Goal: Check status: Check status

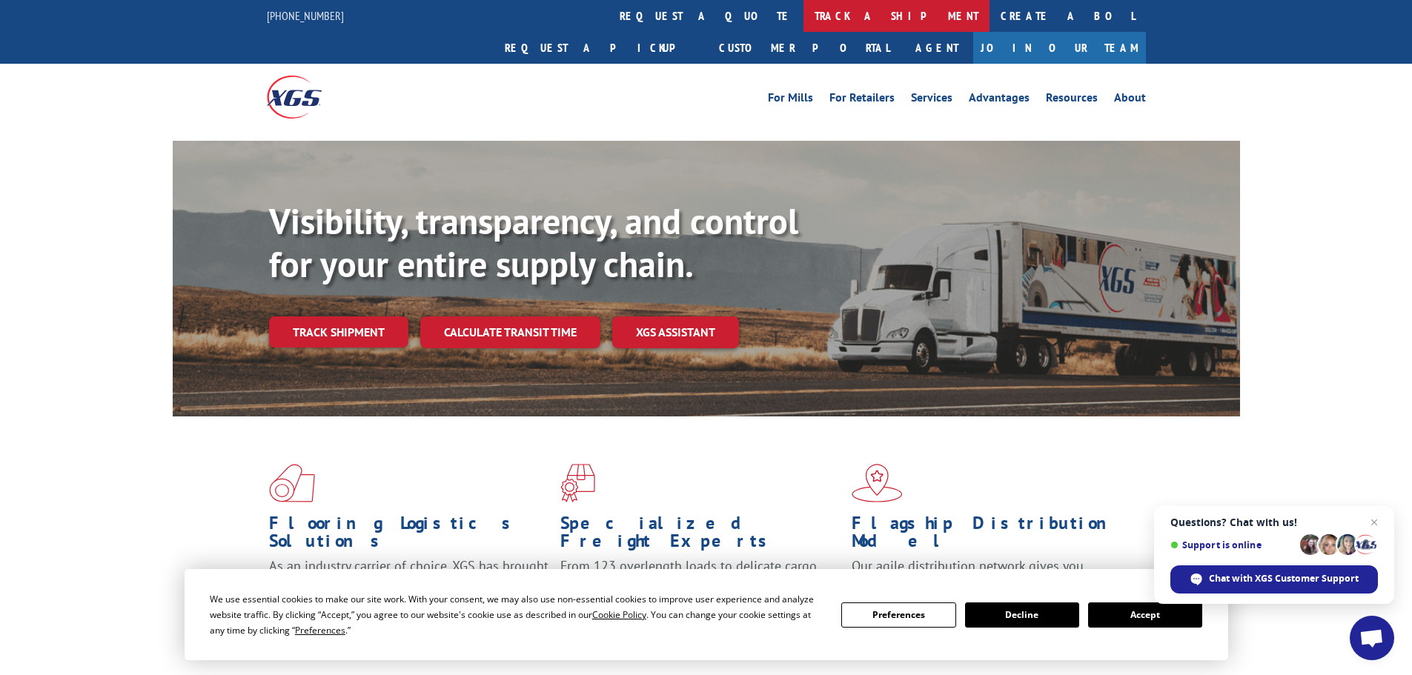
click at [804, 13] on link "track a shipment" at bounding box center [897, 16] width 186 height 32
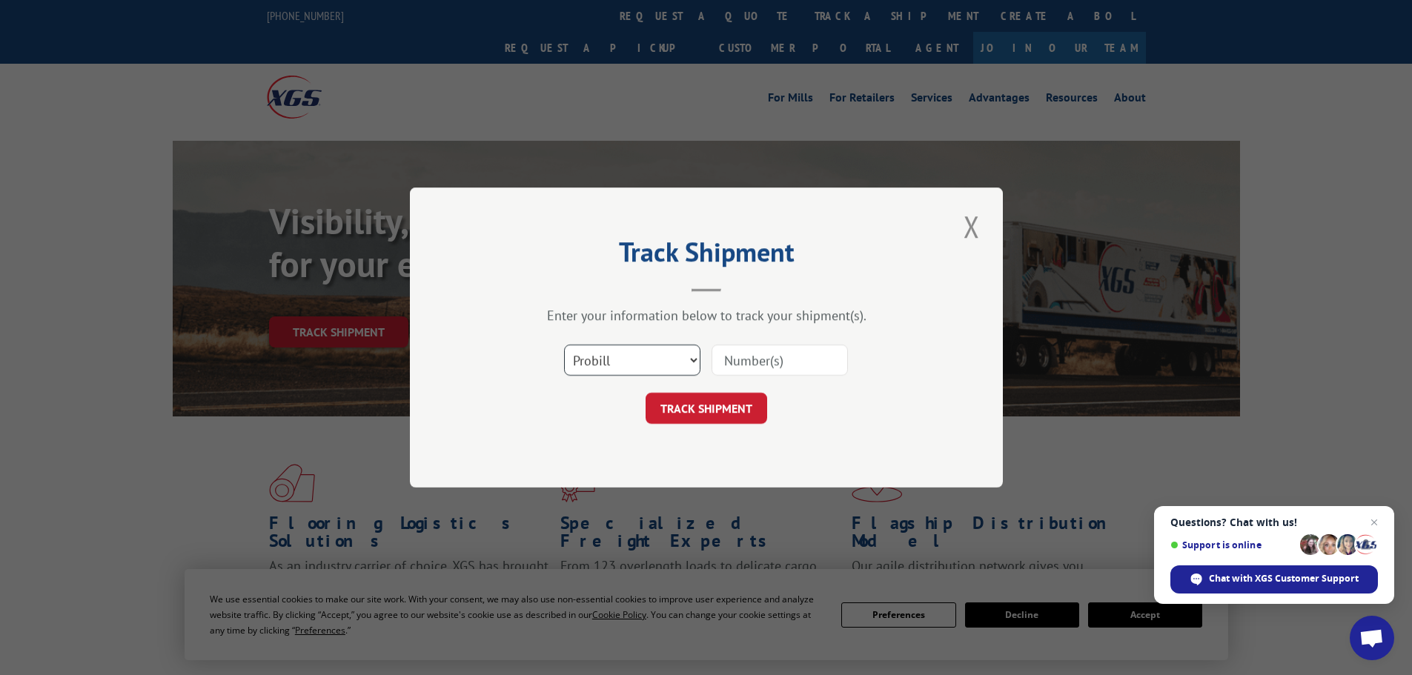
click at [681, 357] on select "Select category... Probill BOL PO" at bounding box center [632, 360] width 136 height 31
select select "po"
click at [564, 345] on select "Select category... Probill BOL PO" at bounding box center [632, 360] width 136 height 31
click at [761, 357] on input at bounding box center [780, 360] width 136 height 31
paste input "1003421817"
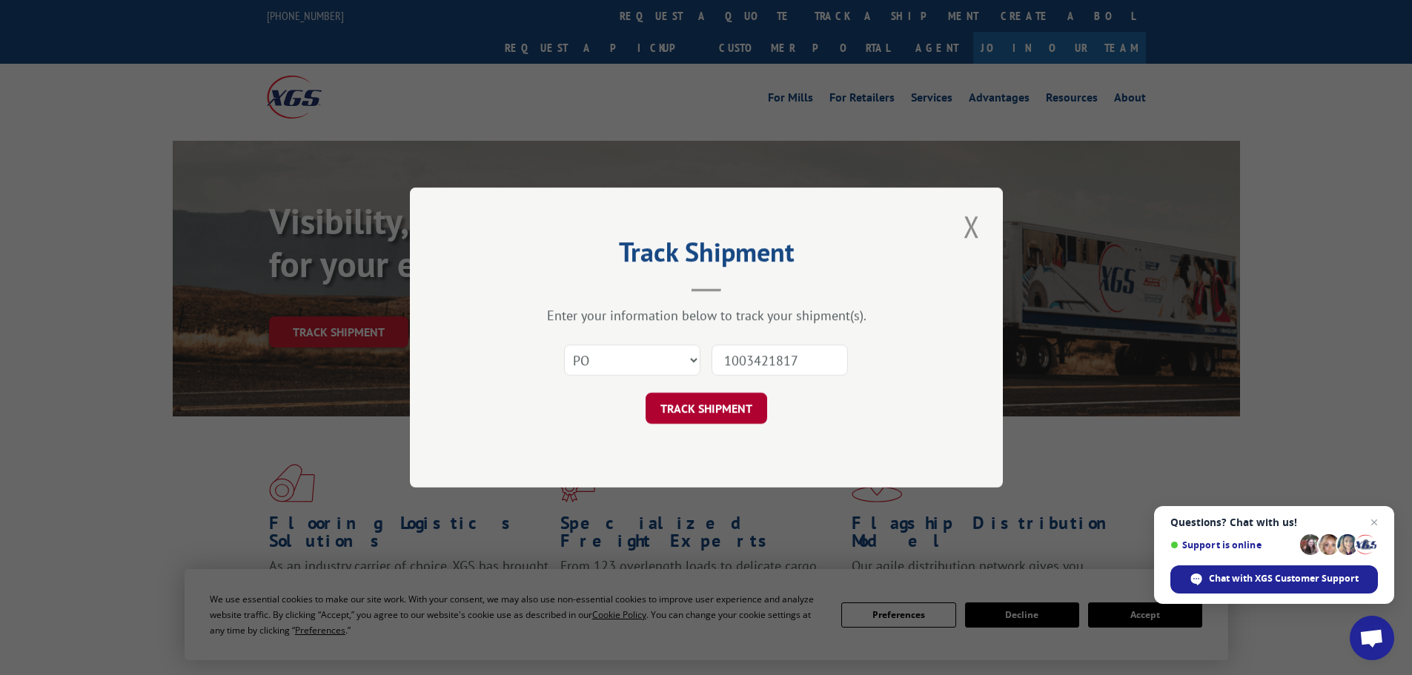
type input "1003421817"
drag, startPoint x: 715, startPoint y: 408, endPoint x: 835, endPoint y: 409, distance: 120.1
click at [715, 408] on button "TRACK SHIPMENT" at bounding box center [707, 408] width 122 height 31
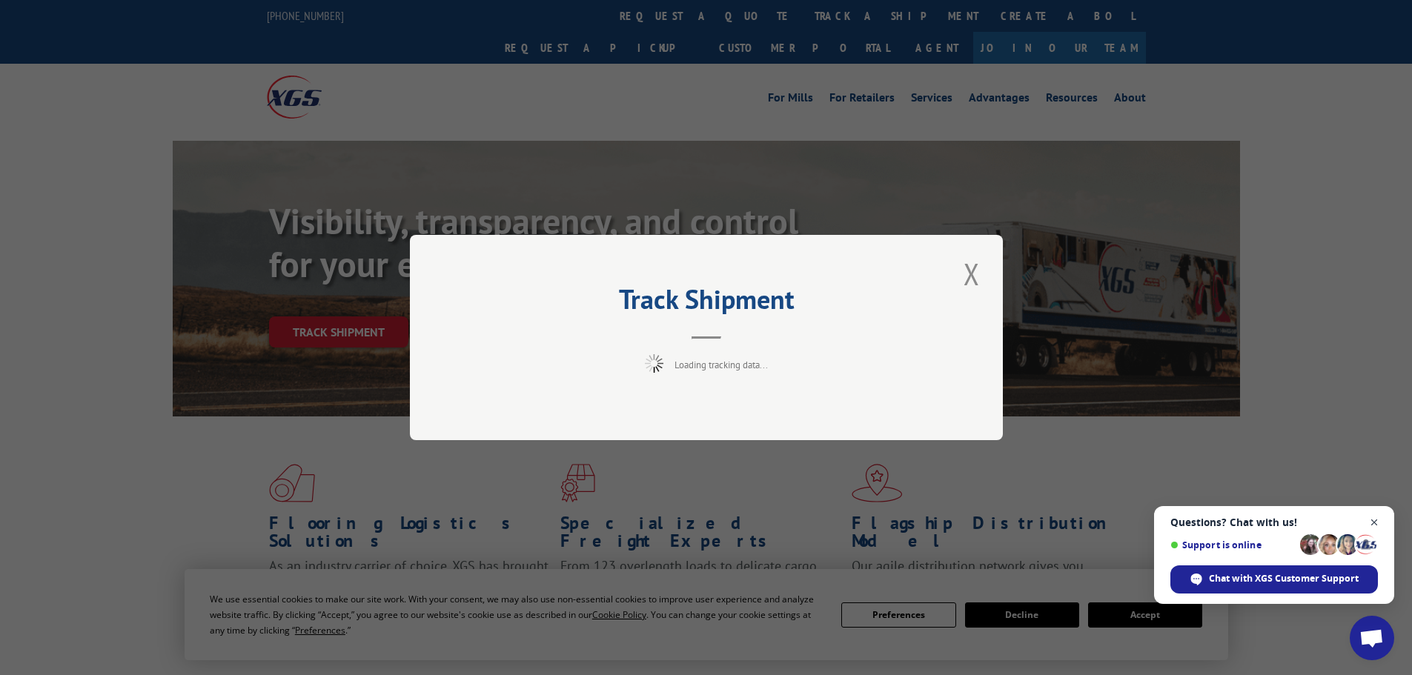
click at [1374, 524] on span "Open chat" at bounding box center [1374, 523] width 19 height 19
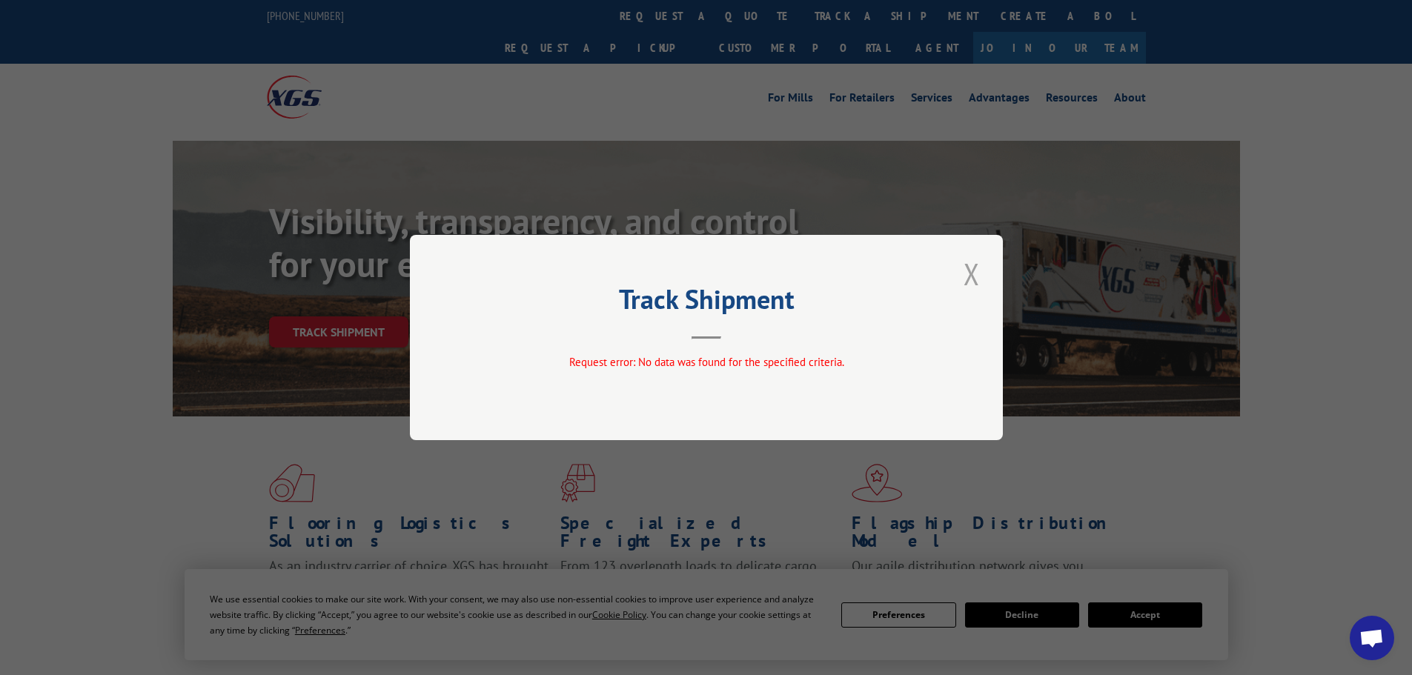
click at [970, 272] on button "Close modal" at bounding box center [971, 274] width 25 height 41
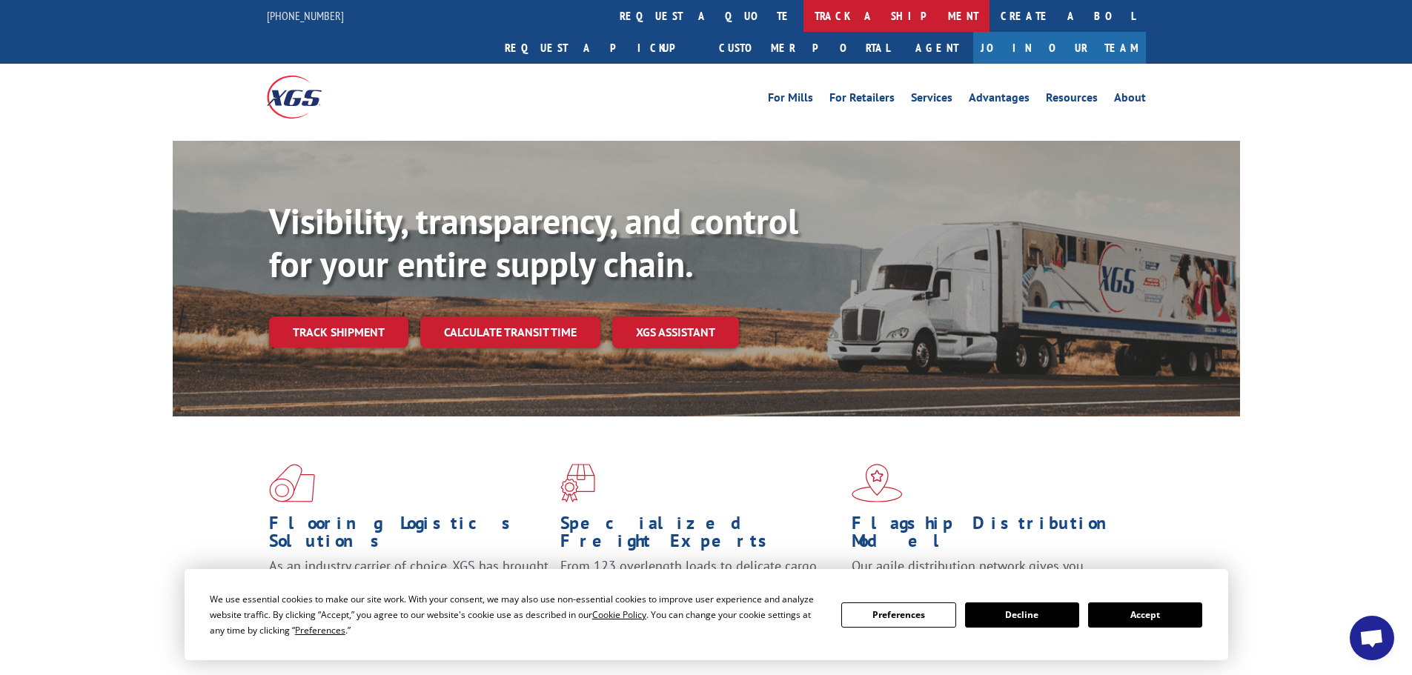
click at [804, 21] on link "track a shipment" at bounding box center [897, 16] width 186 height 32
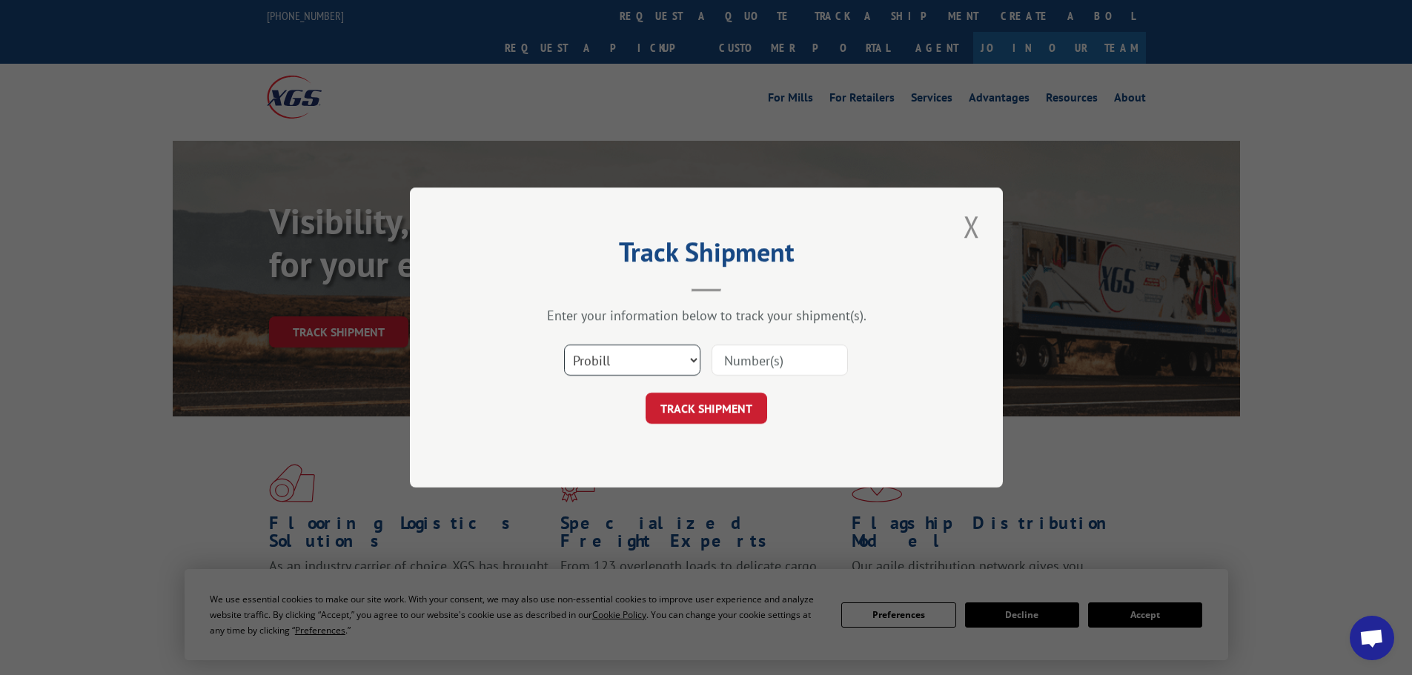
click at [627, 358] on select "Select category... Probill BOL PO" at bounding box center [632, 360] width 136 height 31
select select "po"
click at [564, 345] on select "Select category... Probill BOL PO" at bounding box center [632, 360] width 136 height 31
click at [719, 360] on input at bounding box center [780, 360] width 136 height 31
paste input "1003421817"
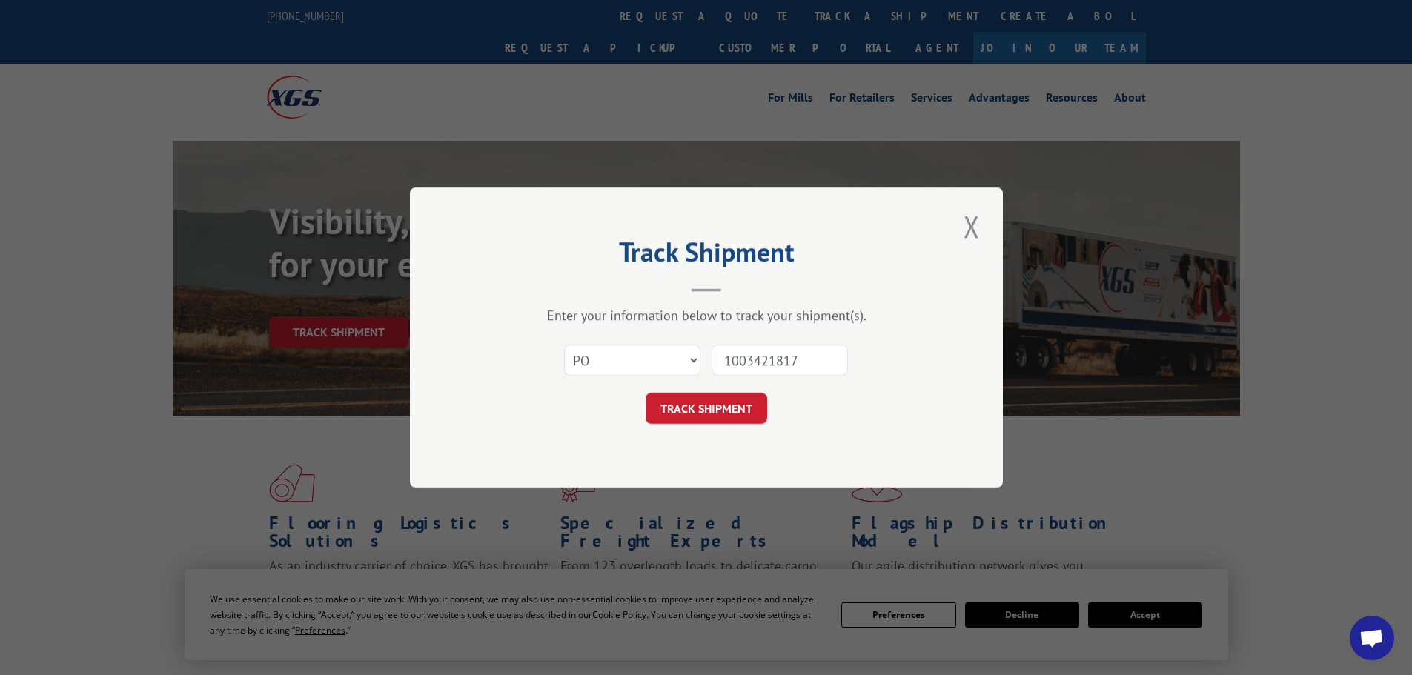
click at [821, 353] on input "1003421817" at bounding box center [780, 360] width 136 height 31
drag, startPoint x: 800, startPoint y: 362, endPoint x: 723, endPoint y: 371, distance: 76.8
click at [723, 371] on input "1003421817" at bounding box center [780, 360] width 136 height 31
click at [721, 371] on input "1003421817" at bounding box center [780, 360] width 136 height 31
type input "1003421817"
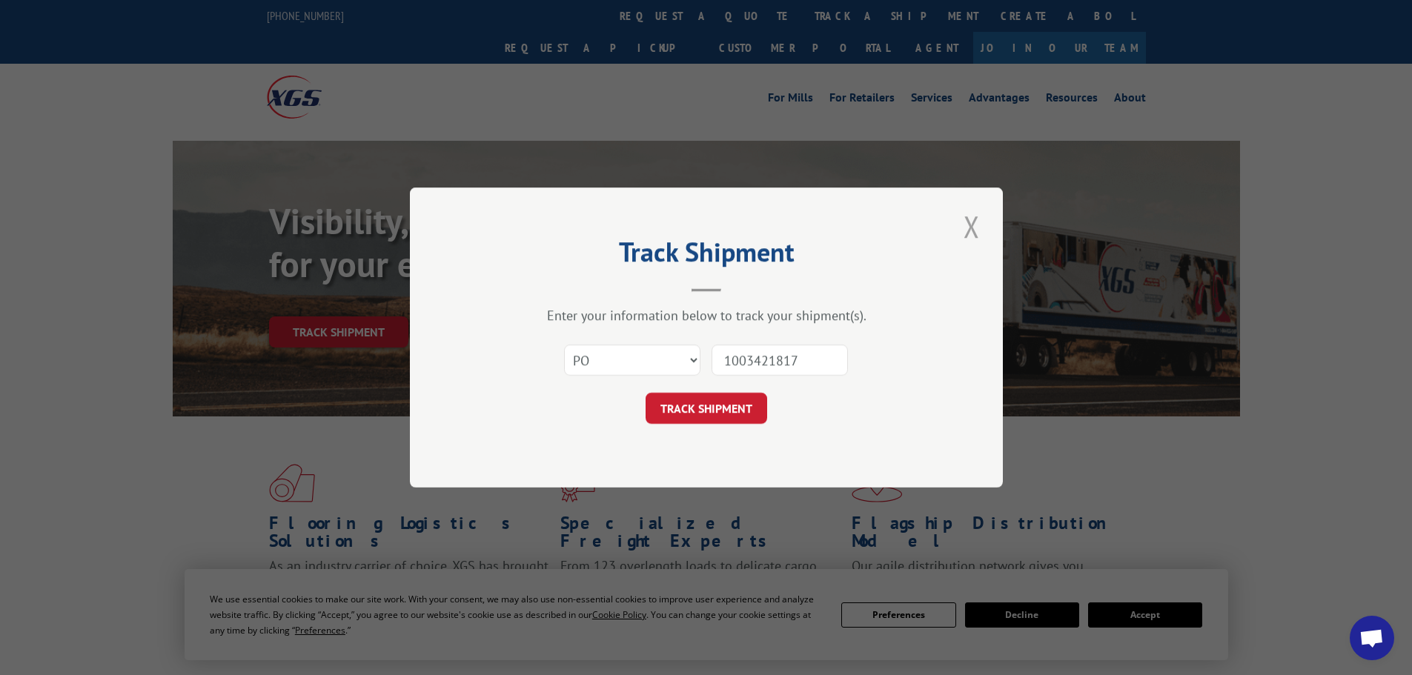
click at [975, 225] on button "Close modal" at bounding box center [971, 226] width 25 height 41
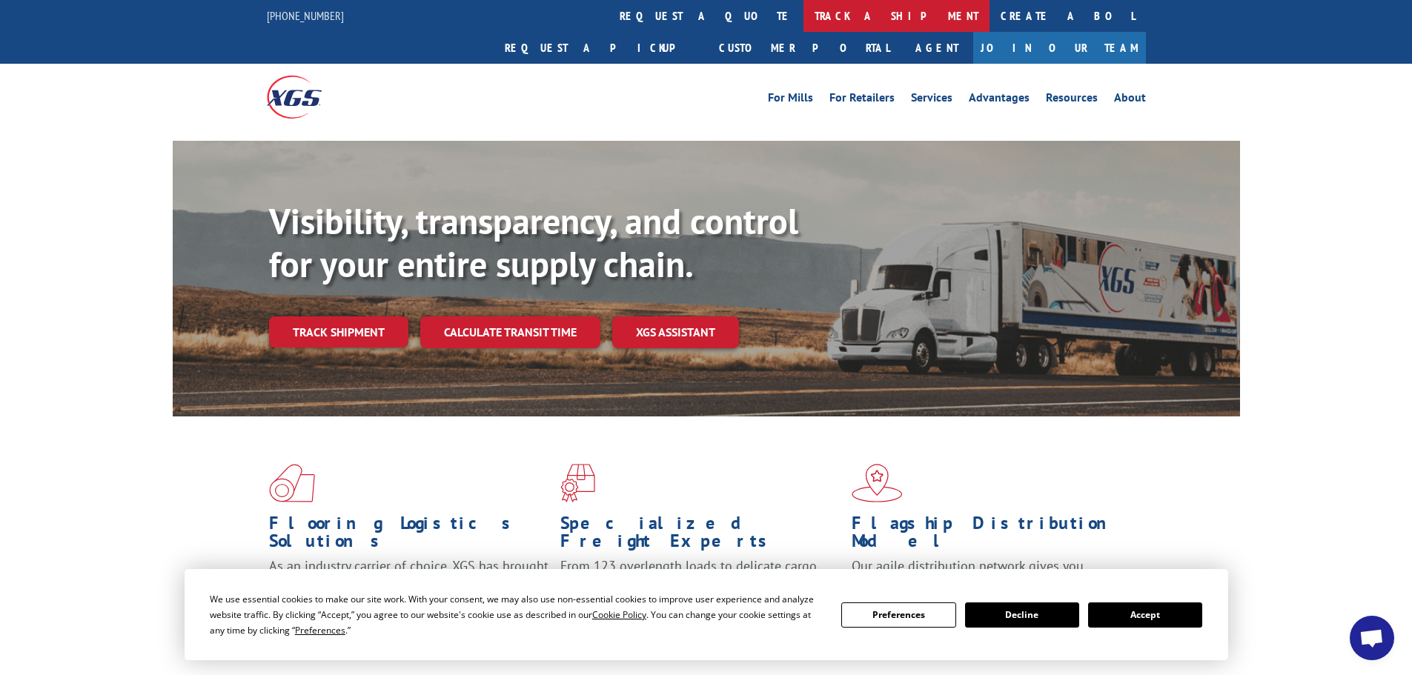
click at [804, 15] on link "track a shipment" at bounding box center [897, 16] width 186 height 32
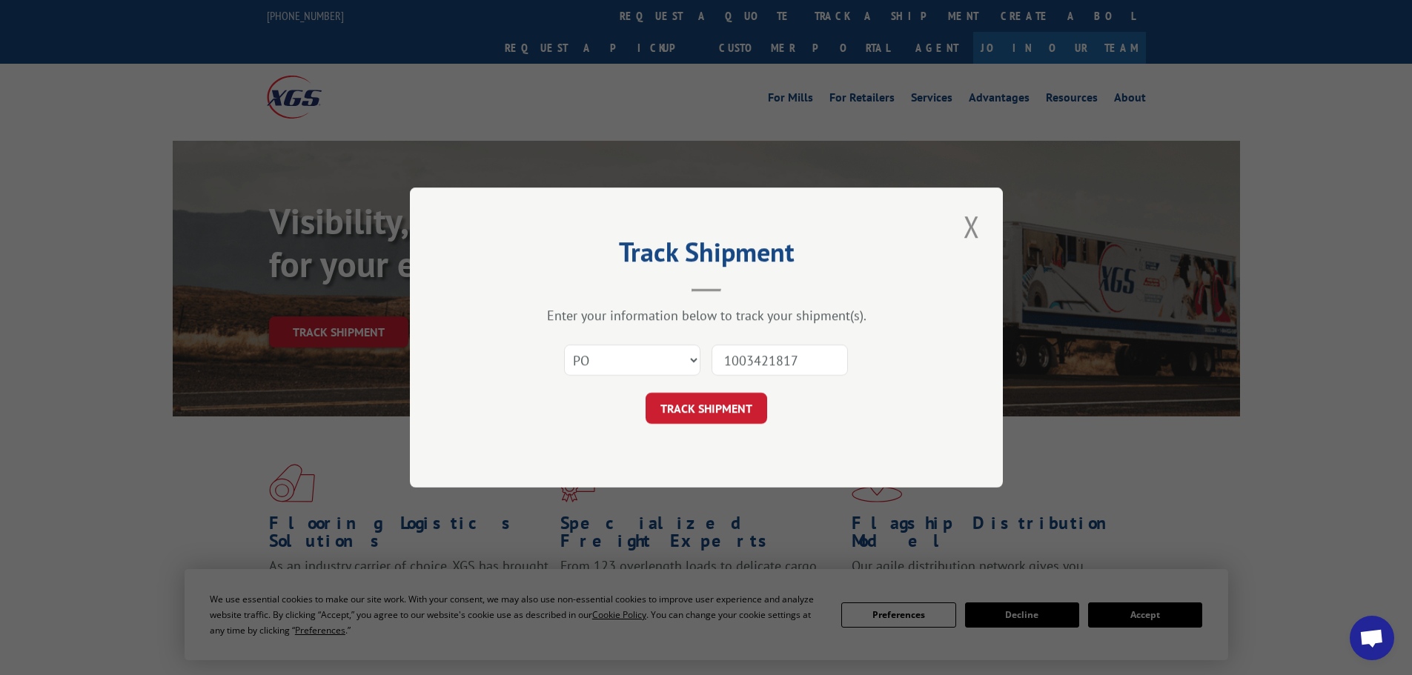
drag, startPoint x: 750, startPoint y: 357, endPoint x: 687, endPoint y: 357, distance: 63.0
click at [687, 357] on div "Select category... Probill BOL PO 1003421817" at bounding box center [706, 360] width 445 height 49
paste input "12536610"
type input "12536610"
click at [736, 410] on button "TRACK SHIPMENT" at bounding box center [707, 408] width 122 height 31
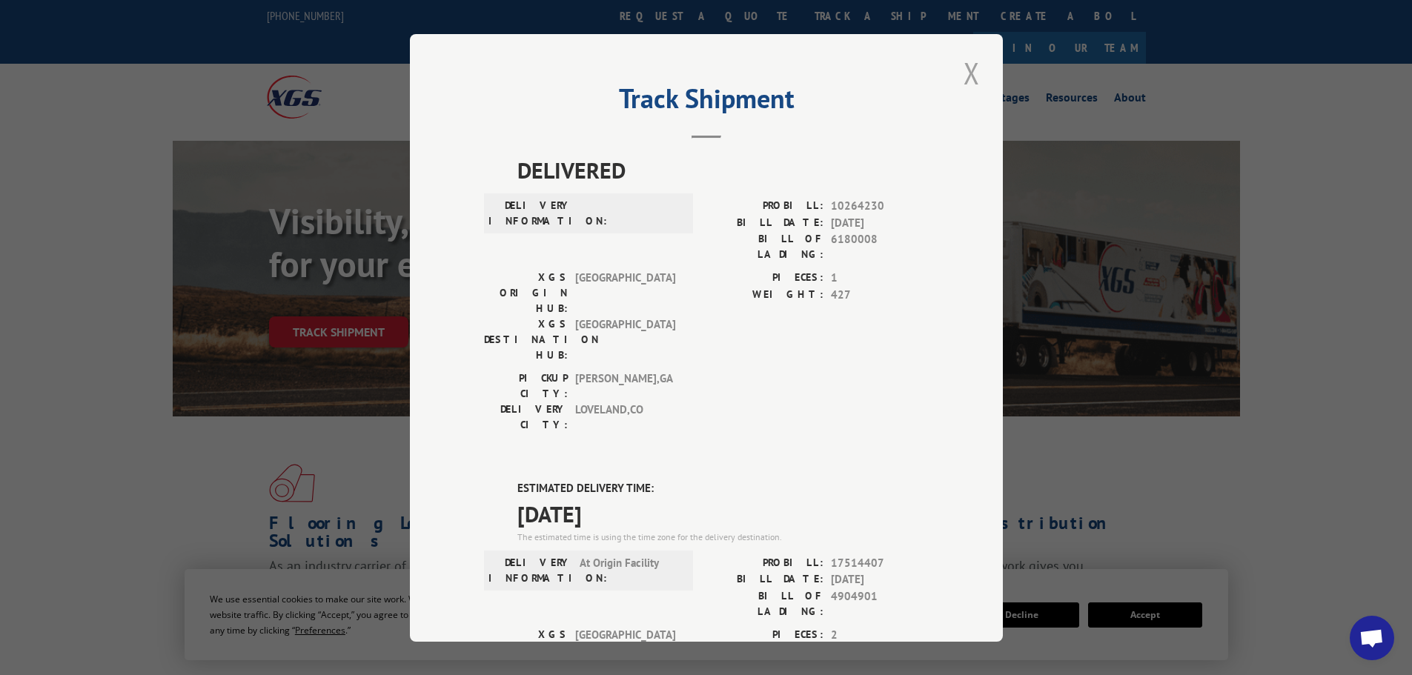
click at [970, 71] on button "Close modal" at bounding box center [971, 73] width 25 height 41
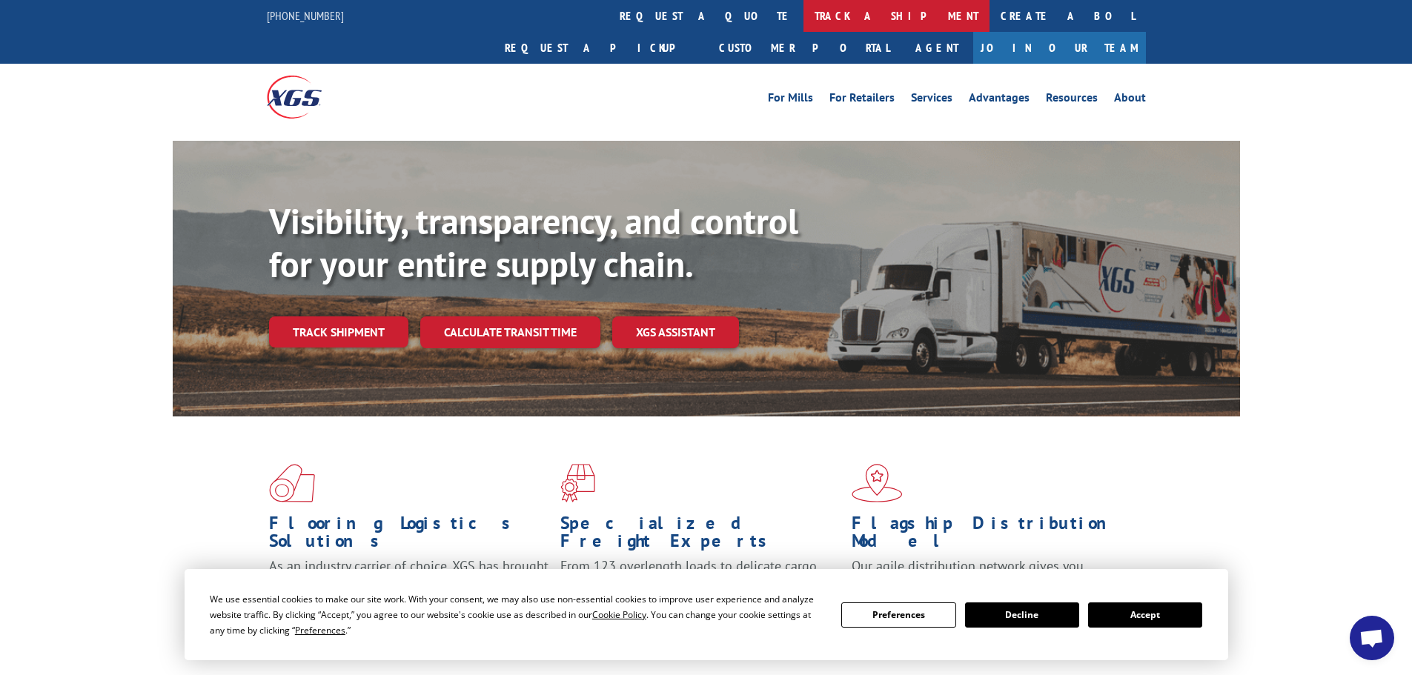
click at [804, 16] on link "track a shipment" at bounding box center [897, 16] width 186 height 32
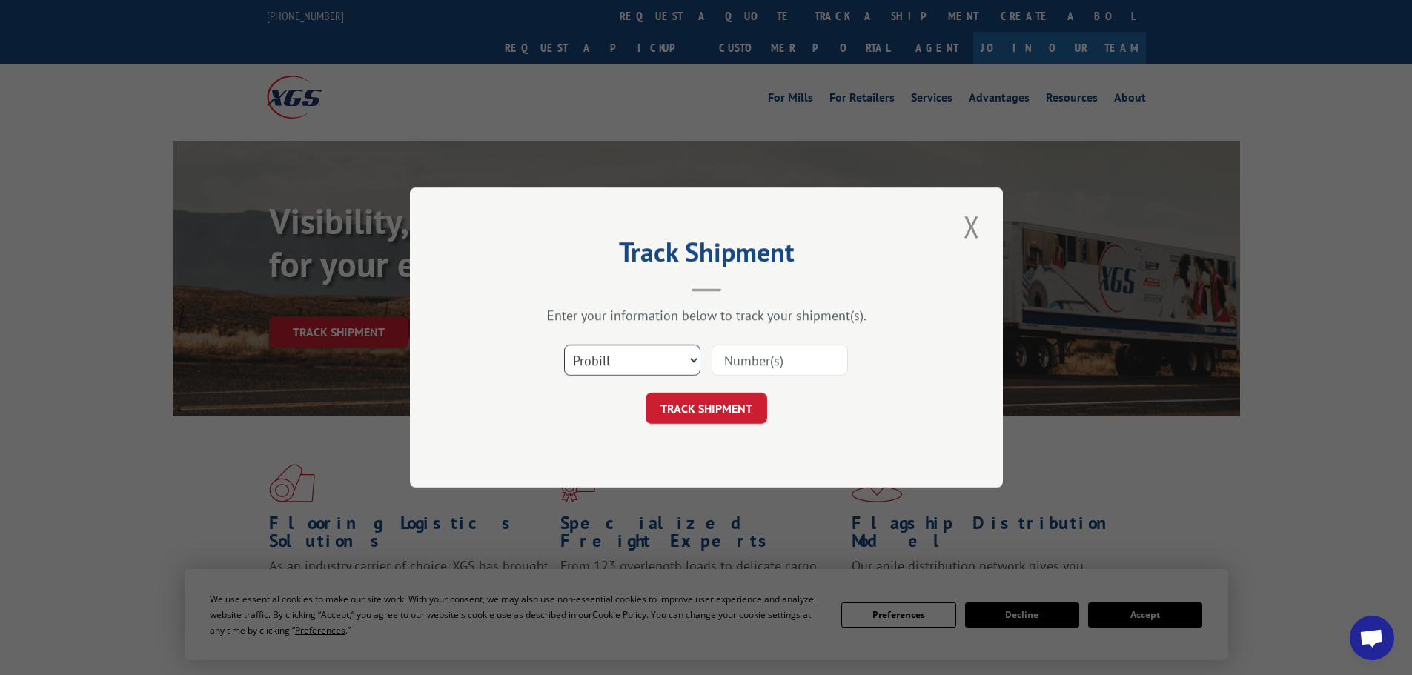
click at [678, 367] on select "Select category... Probill BOL PO" at bounding box center [632, 360] width 136 height 31
select select "po"
click at [564, 345] on select "Select category... Probill BOL PO" at bounding box center [632, 360] width 136 height 31
click at [765, 363] on input at bounding box center [780, 360] width 136 height 31
paste input "12536701"
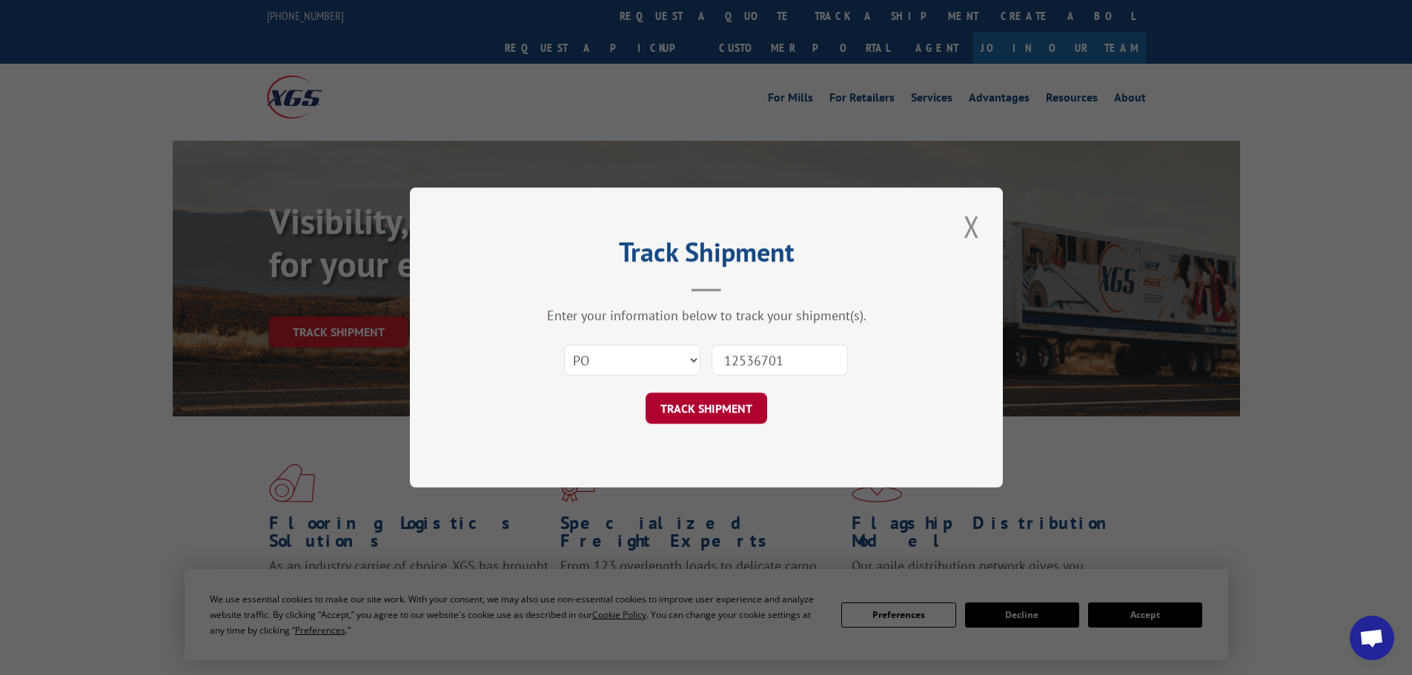
type input "12536701"
click at [716, 407] on button "TRACK SHIPMENT" at bounding box center [707, 408] width 122 height 31
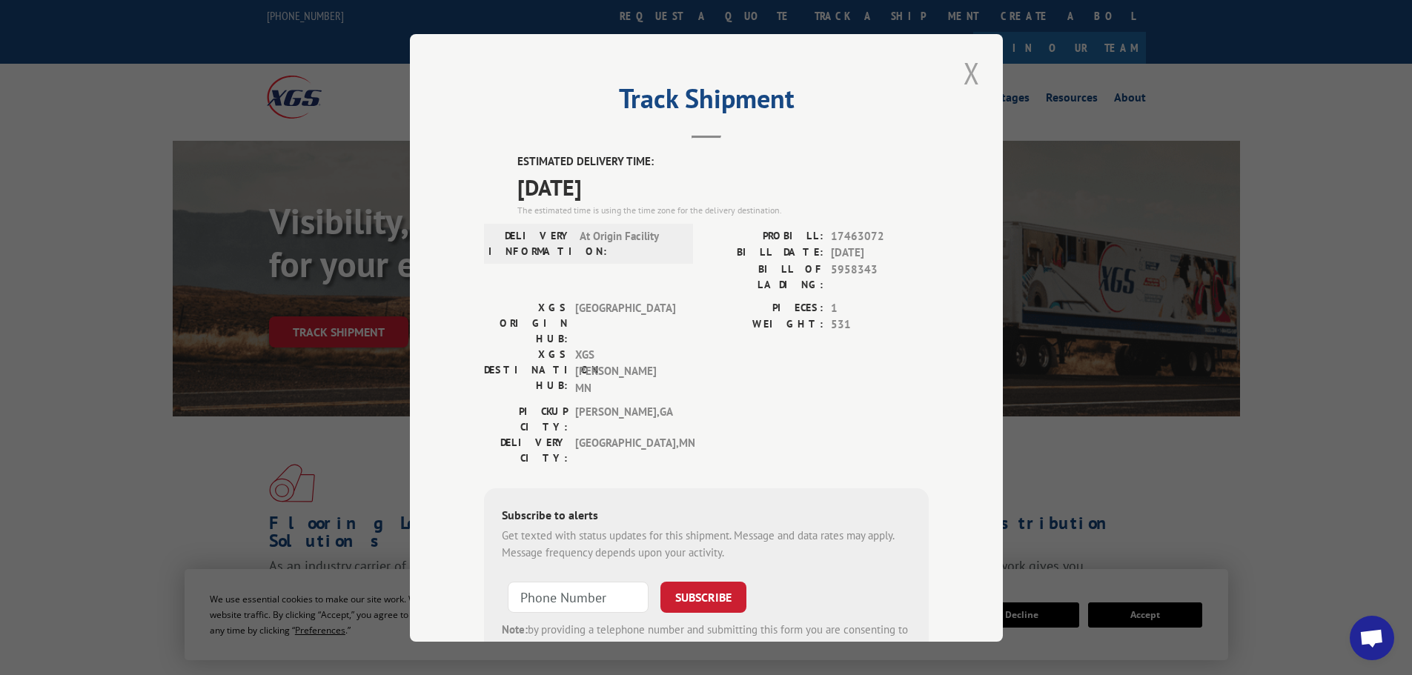
click at [968, 71] on button "Close modal" at bounding box center [971, 73] width 25 height 41
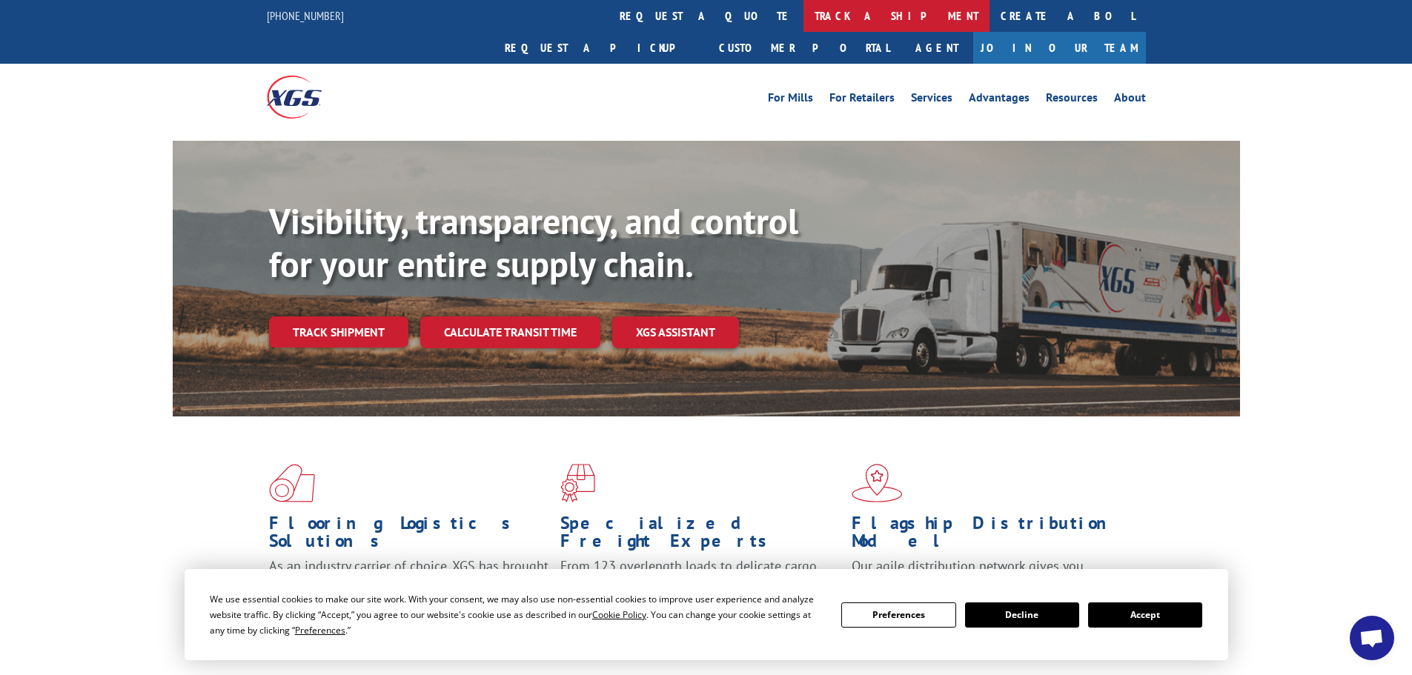
click at [804, 12] on link "track a shipment" at bounding box center [897, 16] width 186 height 32
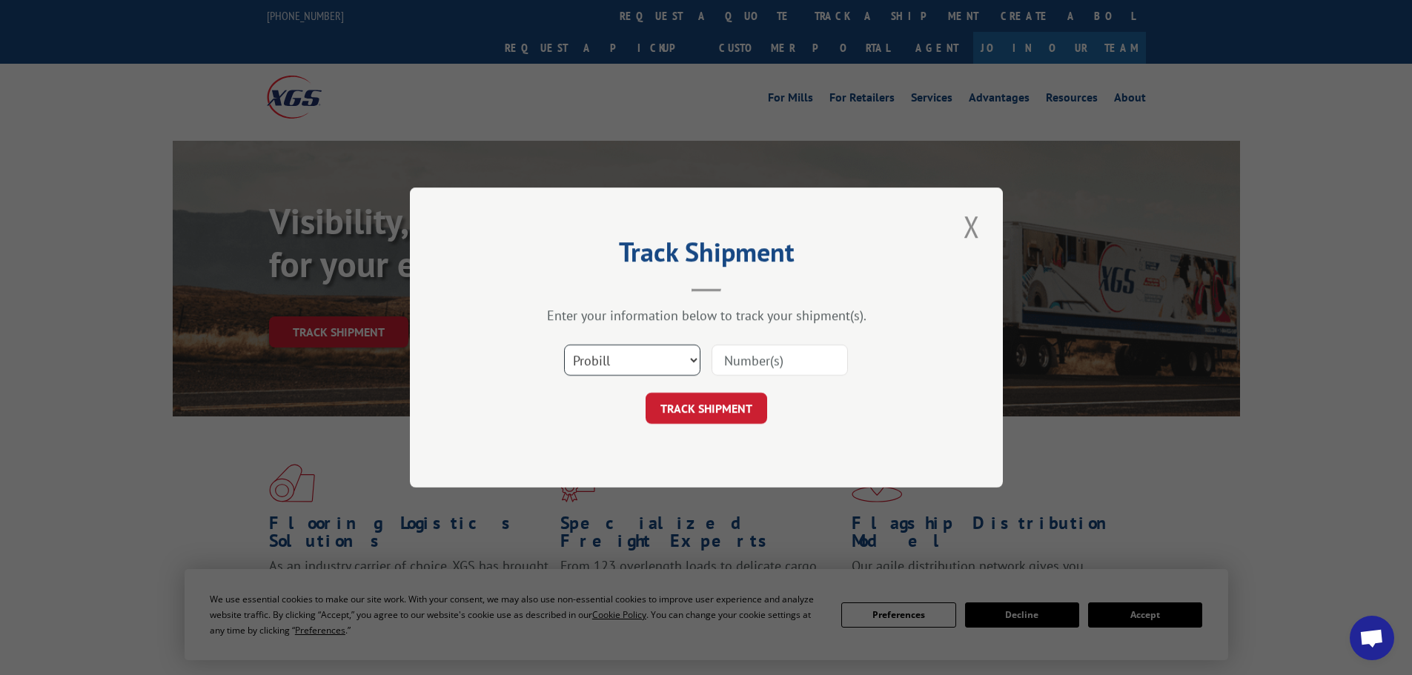
click at [681, 360] on select "Select category... Probill BOL PO" at bounding box center [632, 360] width 136 height 31
select select "po"
click at [564, 345] on select "Select category... Probill BOL PO" at bounding box center [632, 360] width 136 height 31
click at [801, 365] on input at bounding box center [780, 360] width 136 height 31
paste input "12535725"
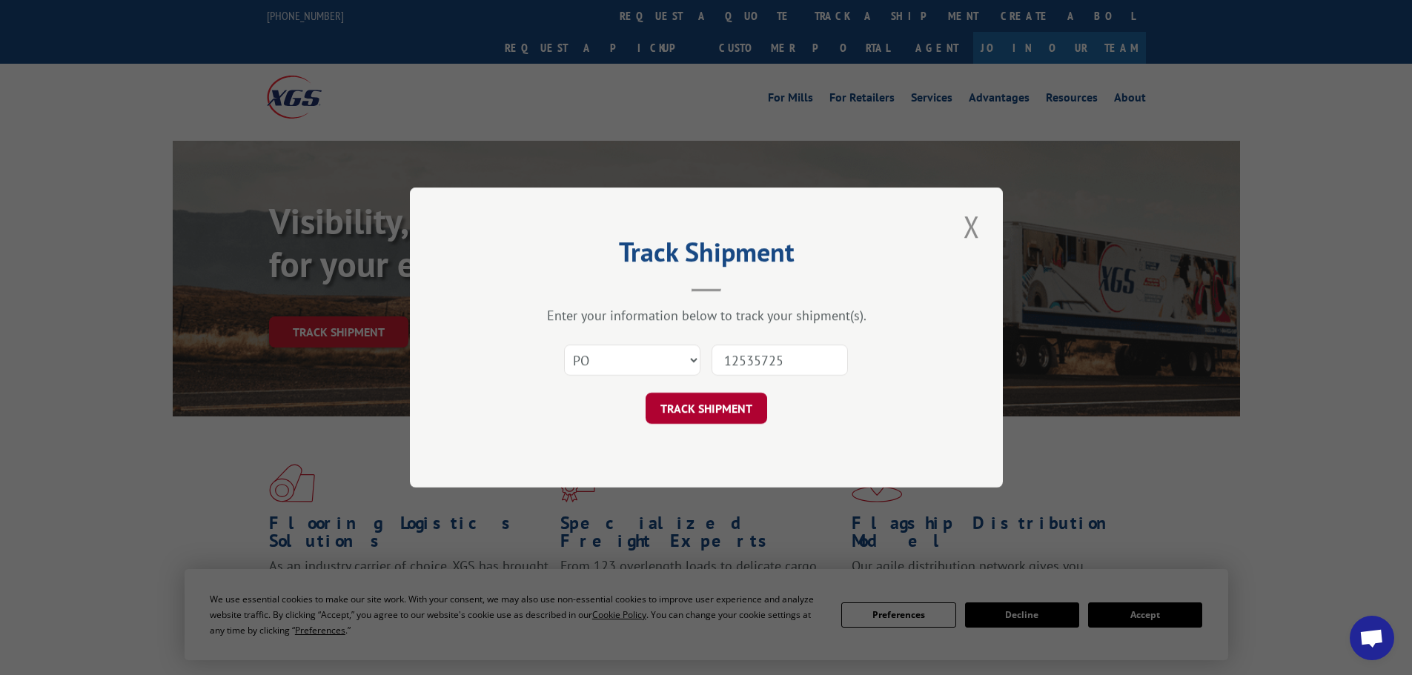
type input "12535725"
click at [716, 413] on button "TRACK SHIPMENT" at bounding box center [707, 408] width 122 height 31
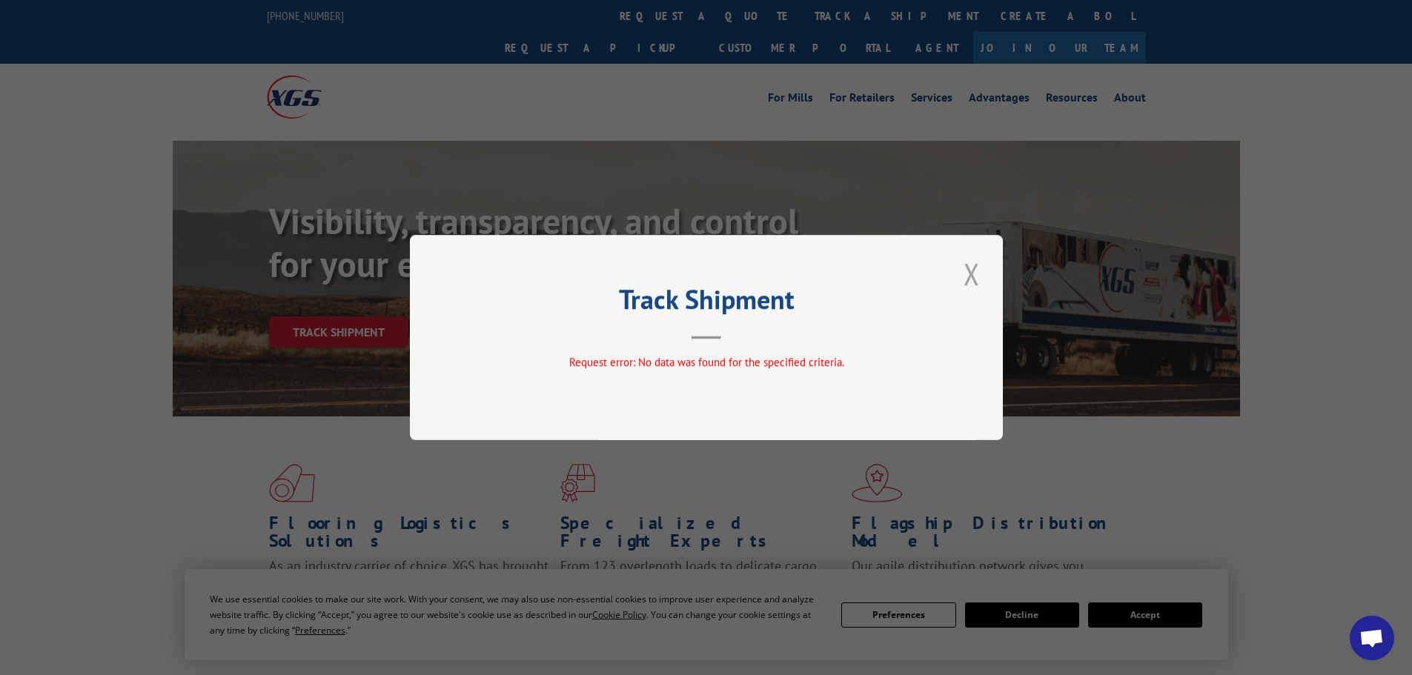
click at [970, 268] on button "Close modal" at bounding box center [971, 274] width 25 height 41
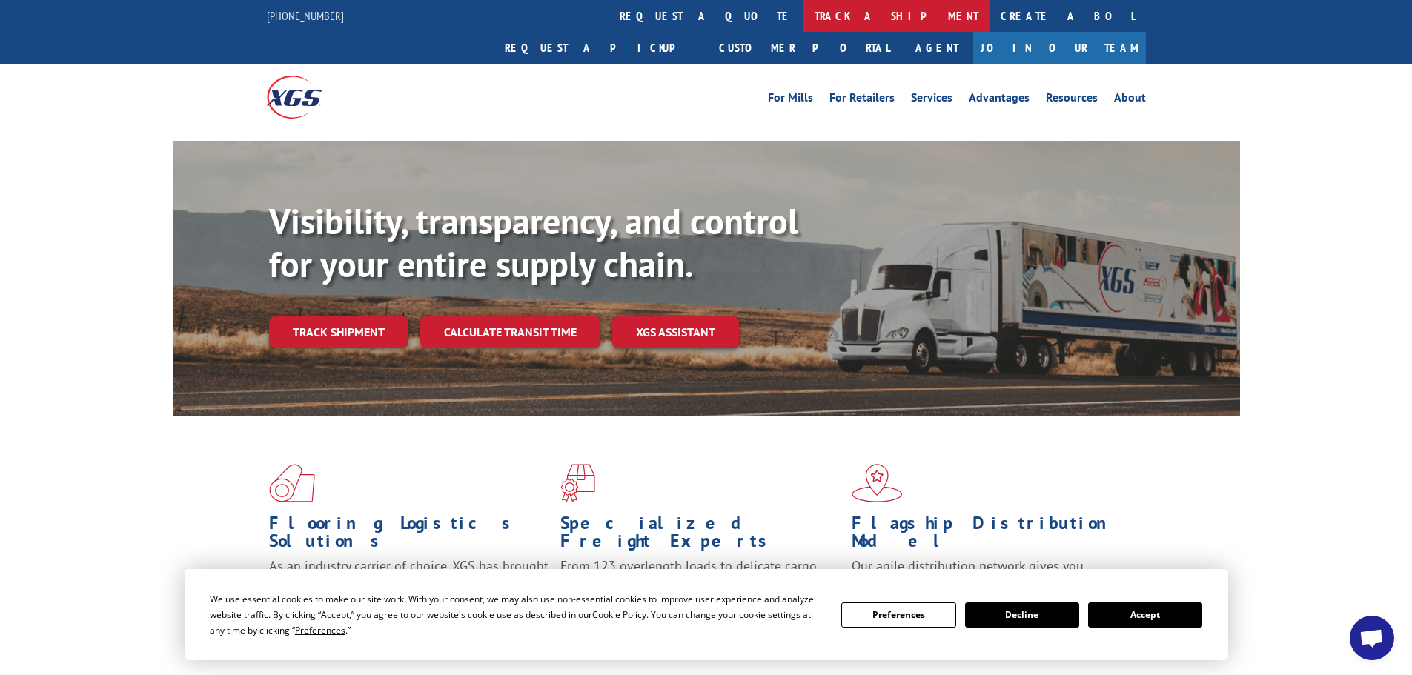
click at [804, 13] on link "track a shipment" at bounding box center [897, 16] width 186 height 32
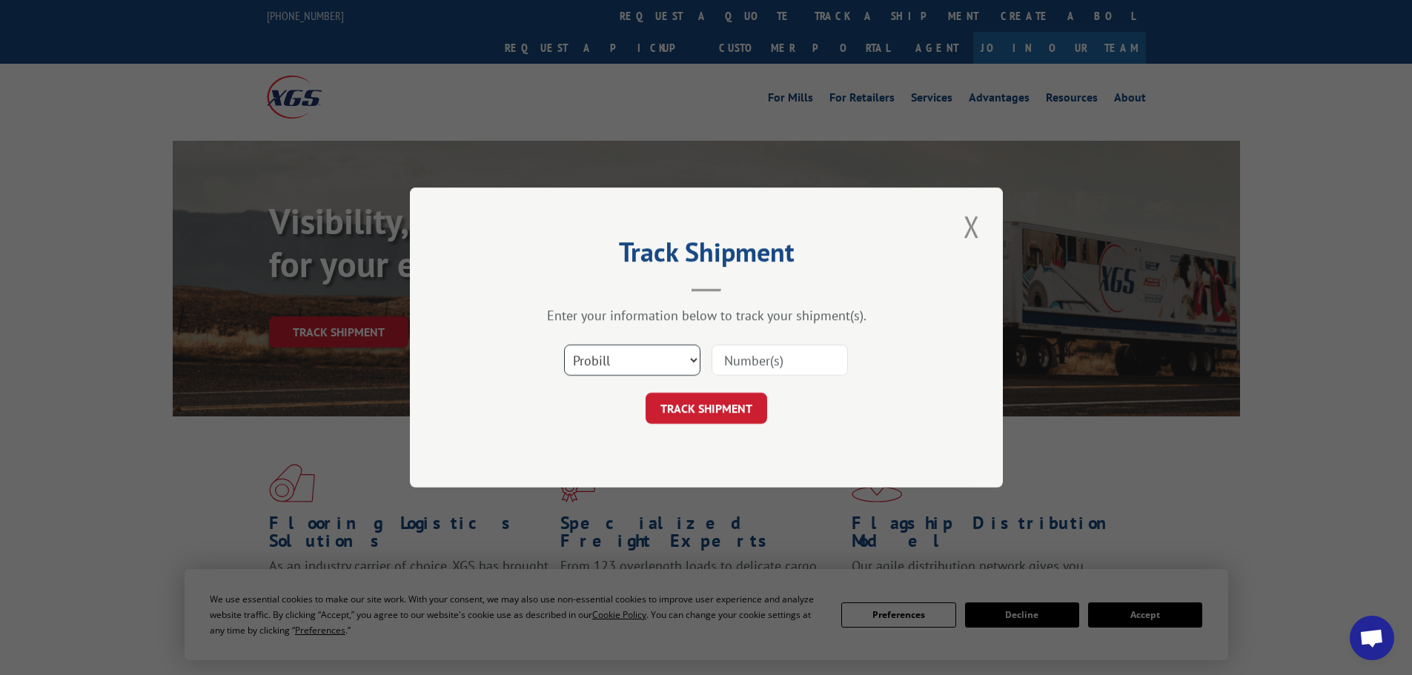
click at [665, 356] on select "Select category... Probill BOL PO" at bounding box center [632, 360] width 136 height 31
select select "po"
click at [564, 345] on select "Select category... Probill BOL PO" at bounding box center [632, 360] width 136 height 31
click at [760, 361] on input at bounding box center [780, 360] width 136 height 31
paste input "12536681"
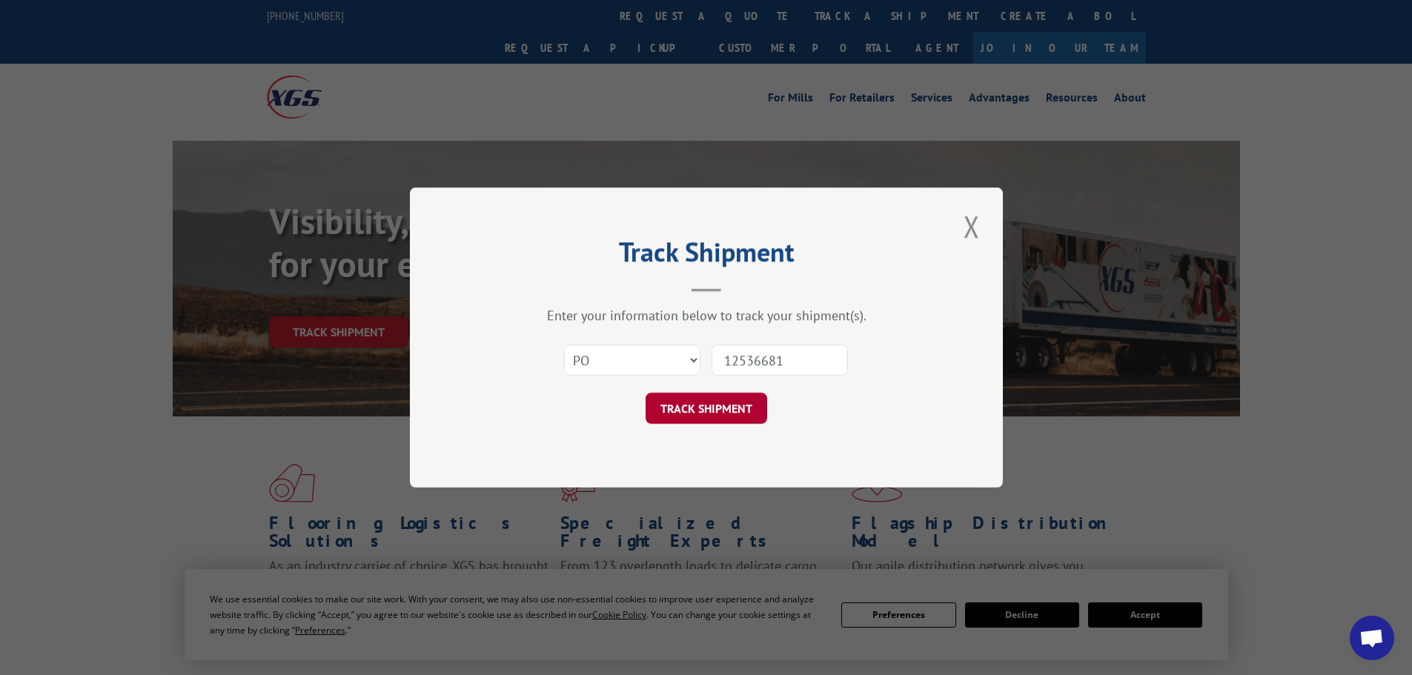
type input "12536681"
click at [734, 402] on button "TRACK SHIPMENT" at bounding box center [707, 408] width 122 height 31
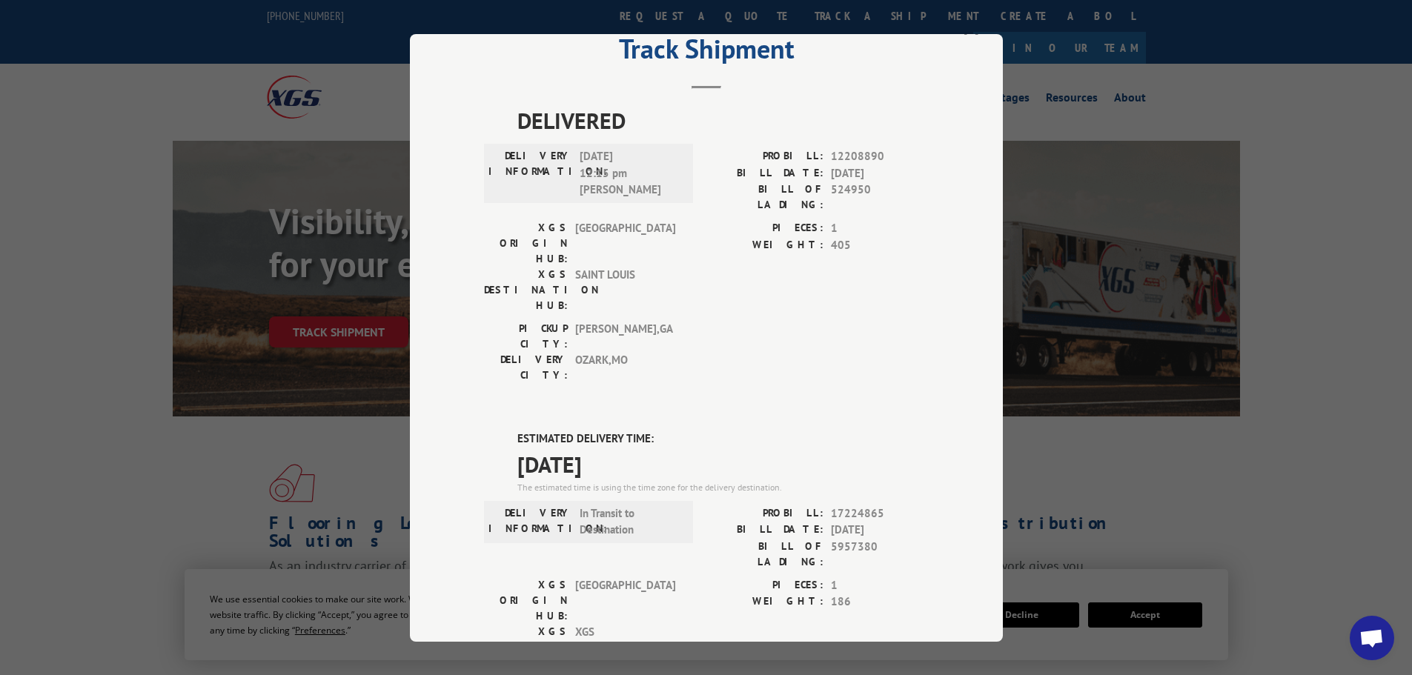
scroll to position [5, 0]
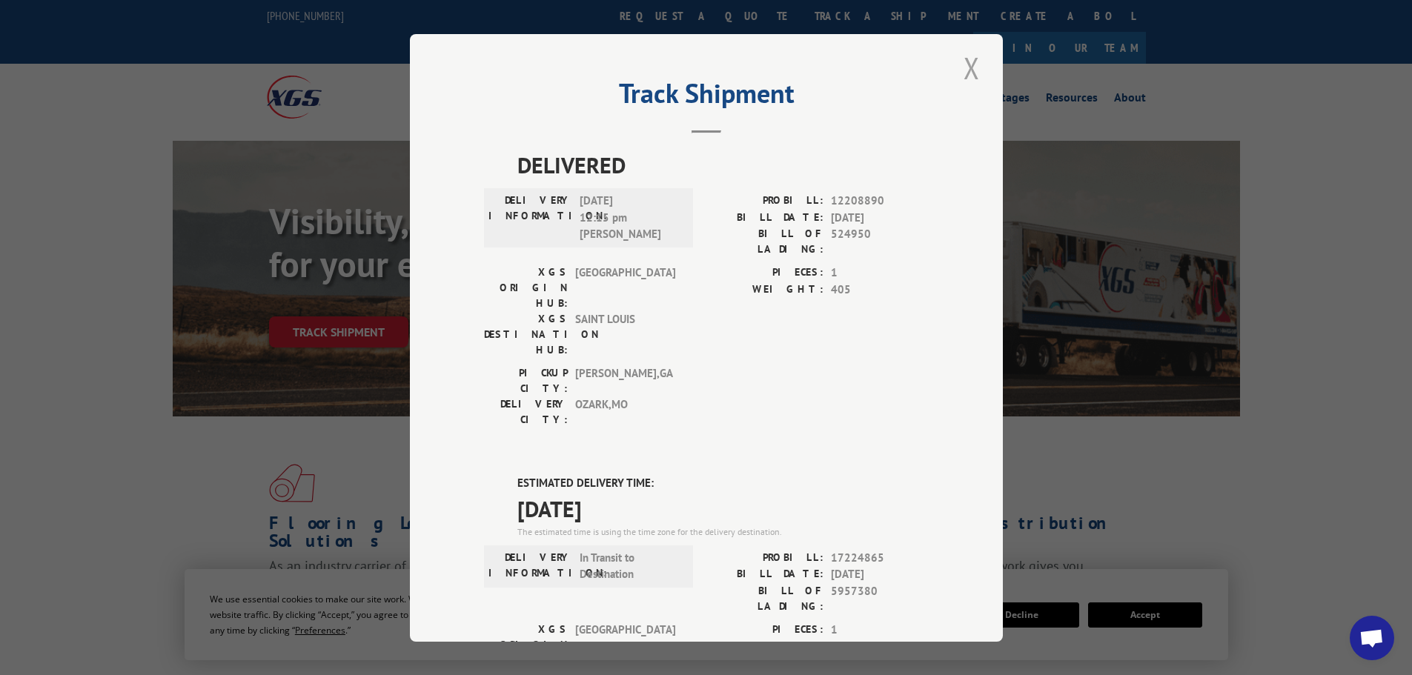
click at [965, 64] on button "Close modal" at bounding box center [971, 67] width 25 height 41
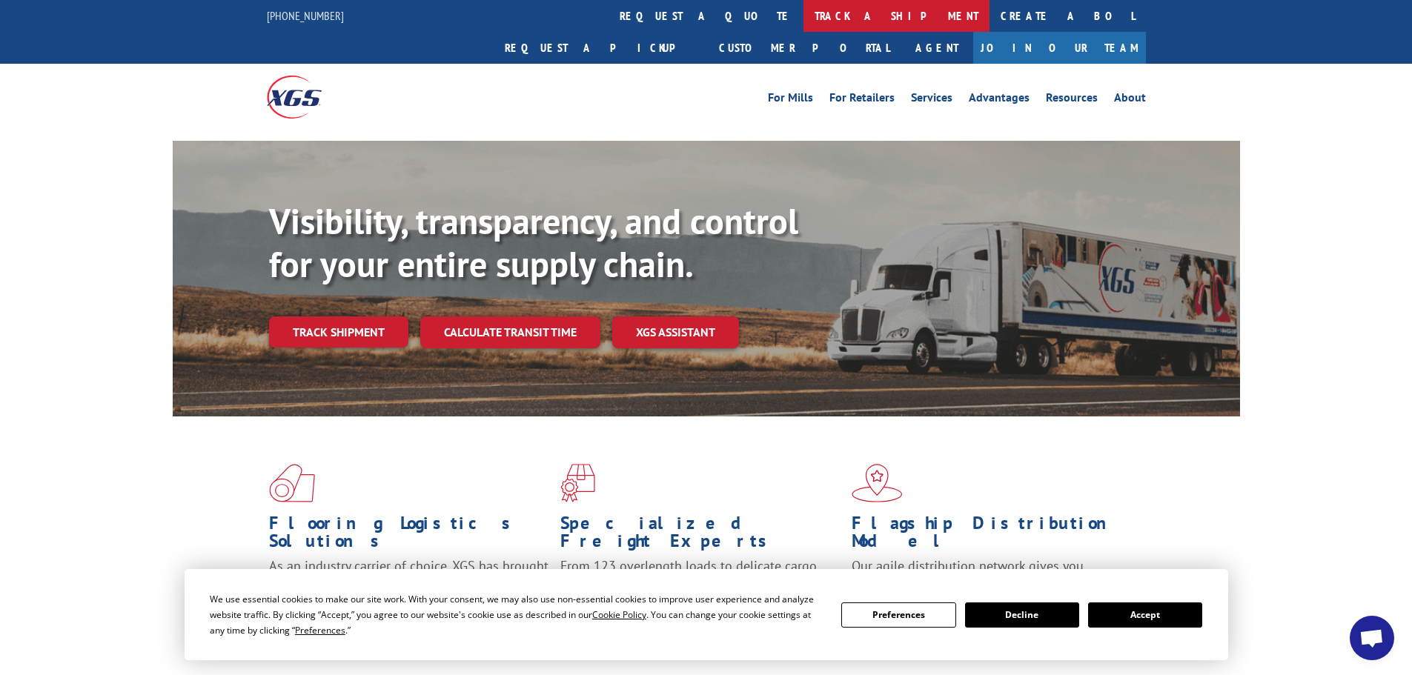
click at [804, 18] on link "track a shipment" at bounding box center [897, 16] width 186 height 32
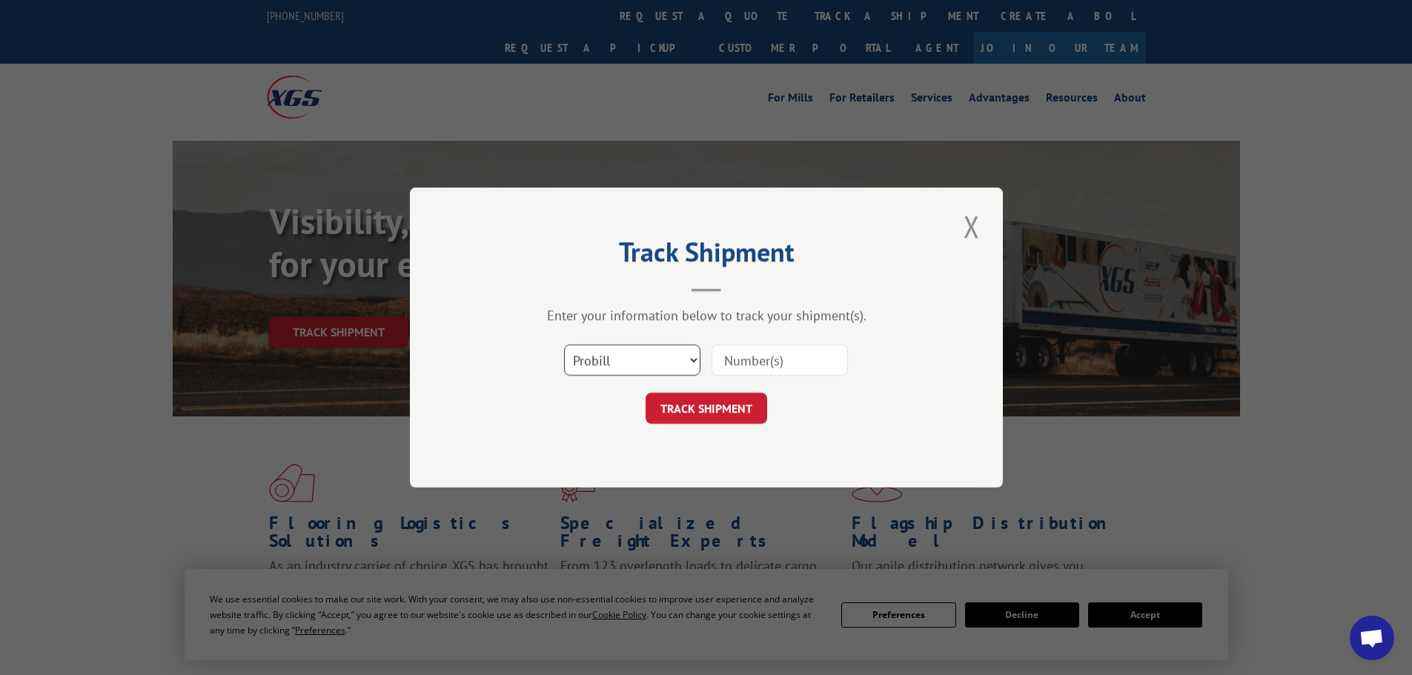
click at [612, 363] on select "Select category... Probill BOL PO" at bounding box center [632, 360] width 136 height 31
click at [742, 354] on input at bounding box center [780, 360] width 136 height 31
paste input "12536719"
type input "12536719"
click at [711, 406] on button "TRACK SHIPMENT" at bounding box center [707, 408] width 122 height 31
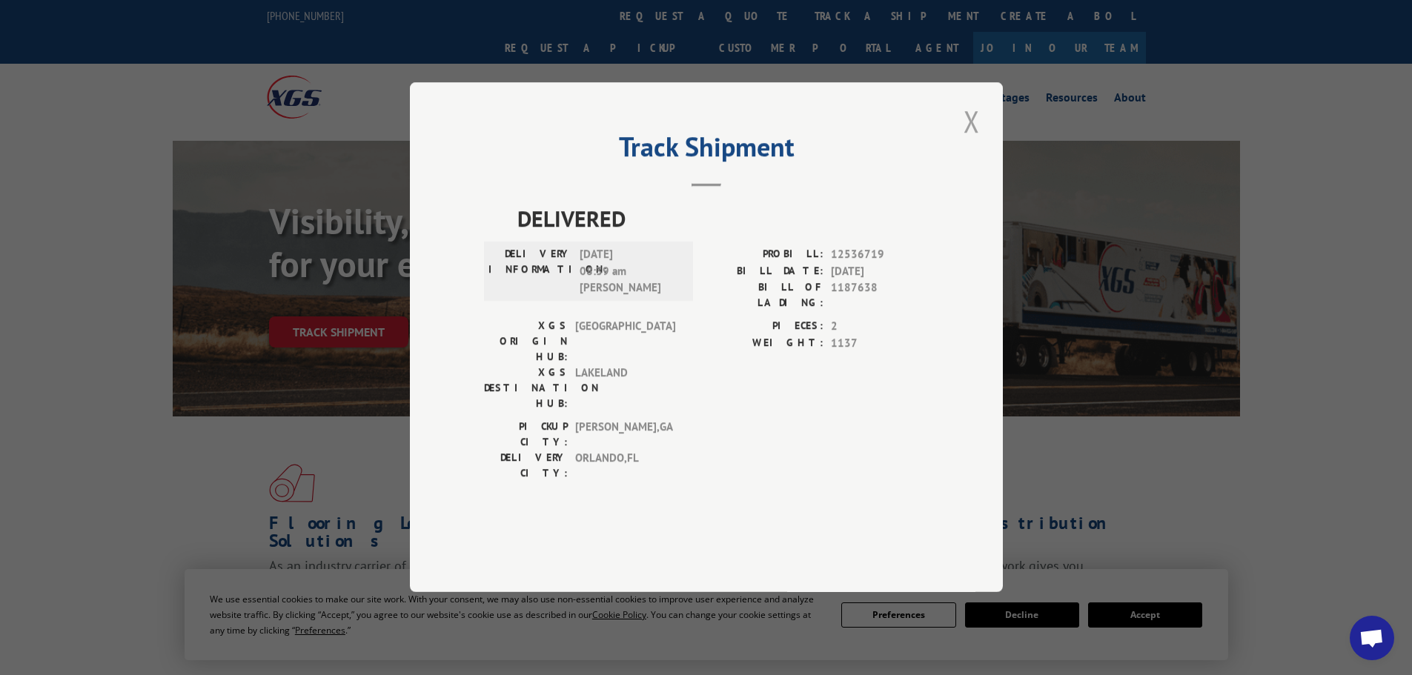
click at [968, 142] on button "Close modal" at bounding box center [971, 121] width 25 height 41
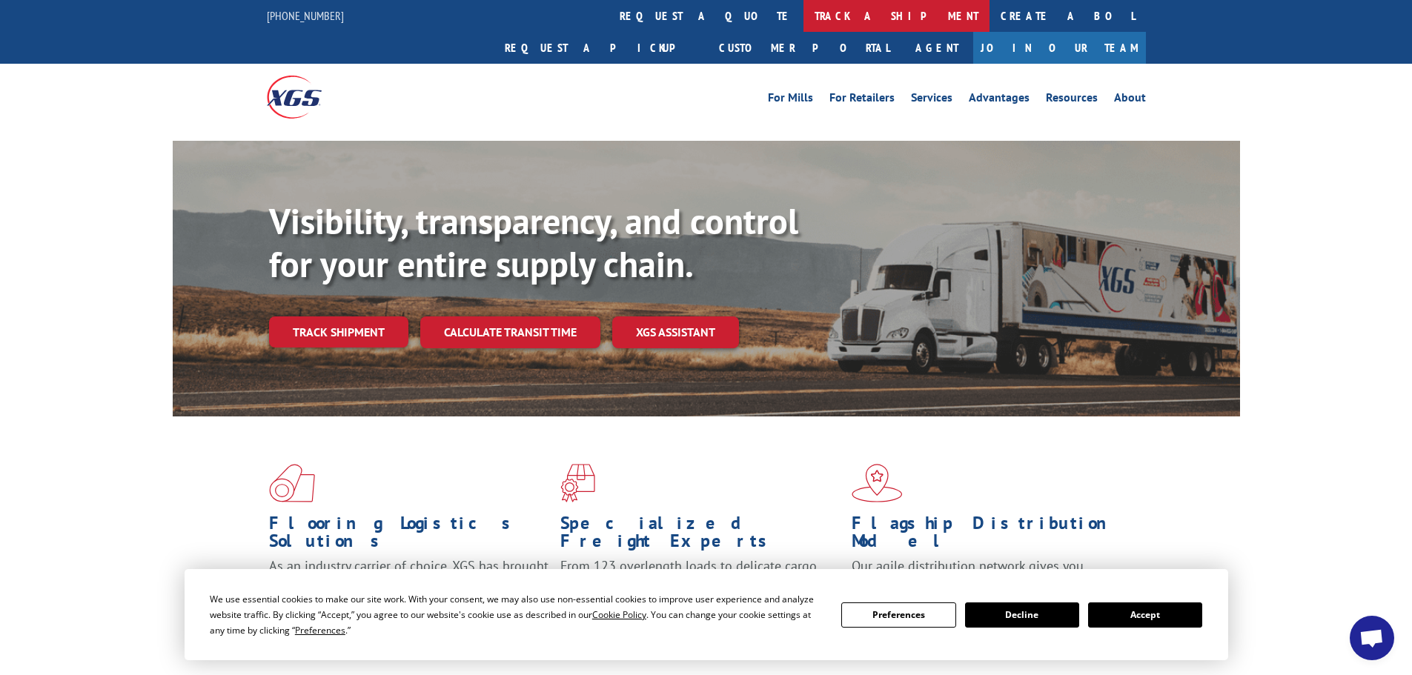
click at [804, 13] on link "track a shipment" at bounding box center [897, 16] width 186 height 32
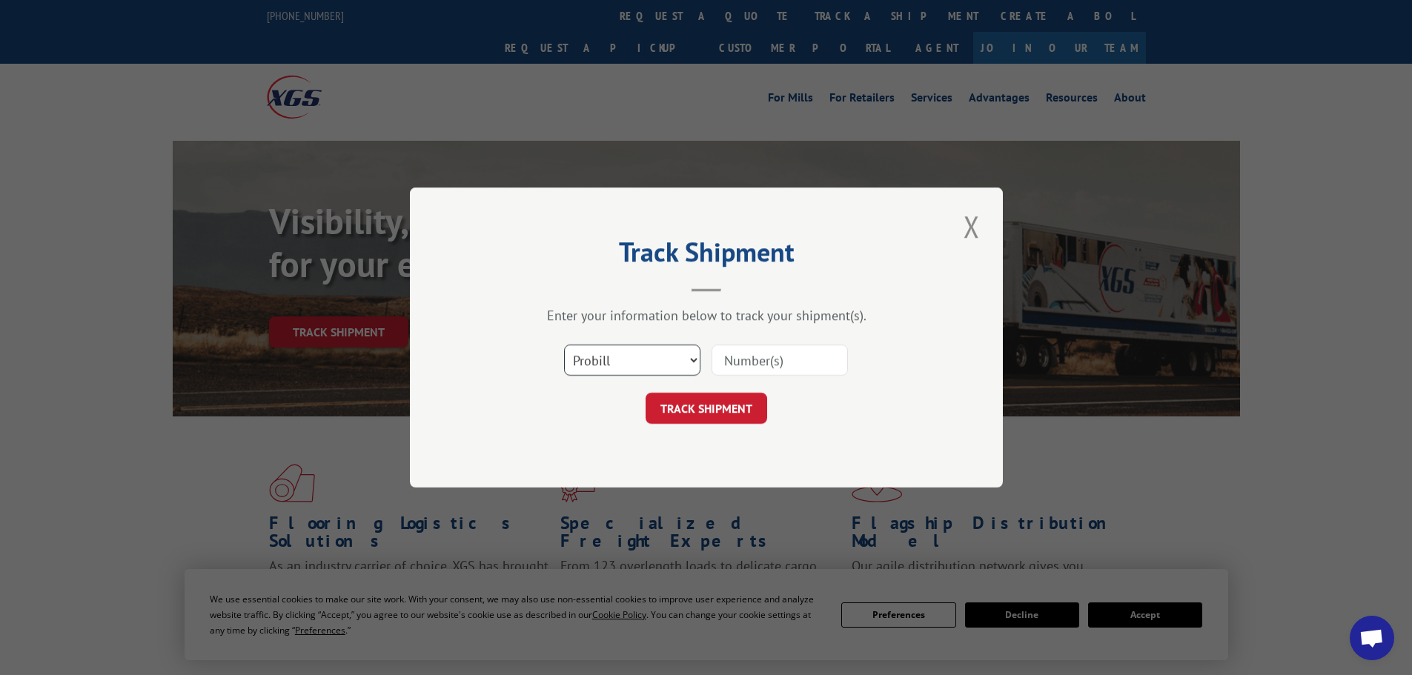
drag, startPoint x: 651, startPoint y: 360, endPoint x: 643, endPoint y: 364, distance: 8.6
click at [649, 360] on select "Select category... Probill BOL PO" at bounding box center [632, 360] width 136 height 31
select select "po"
click at [564, 345] on select "Select category... Probill BOL PO" at bounding box center [632, 360] width 136 height 31
click at [760, 359] on input at bounding box center [780, 360] width 136 height 31
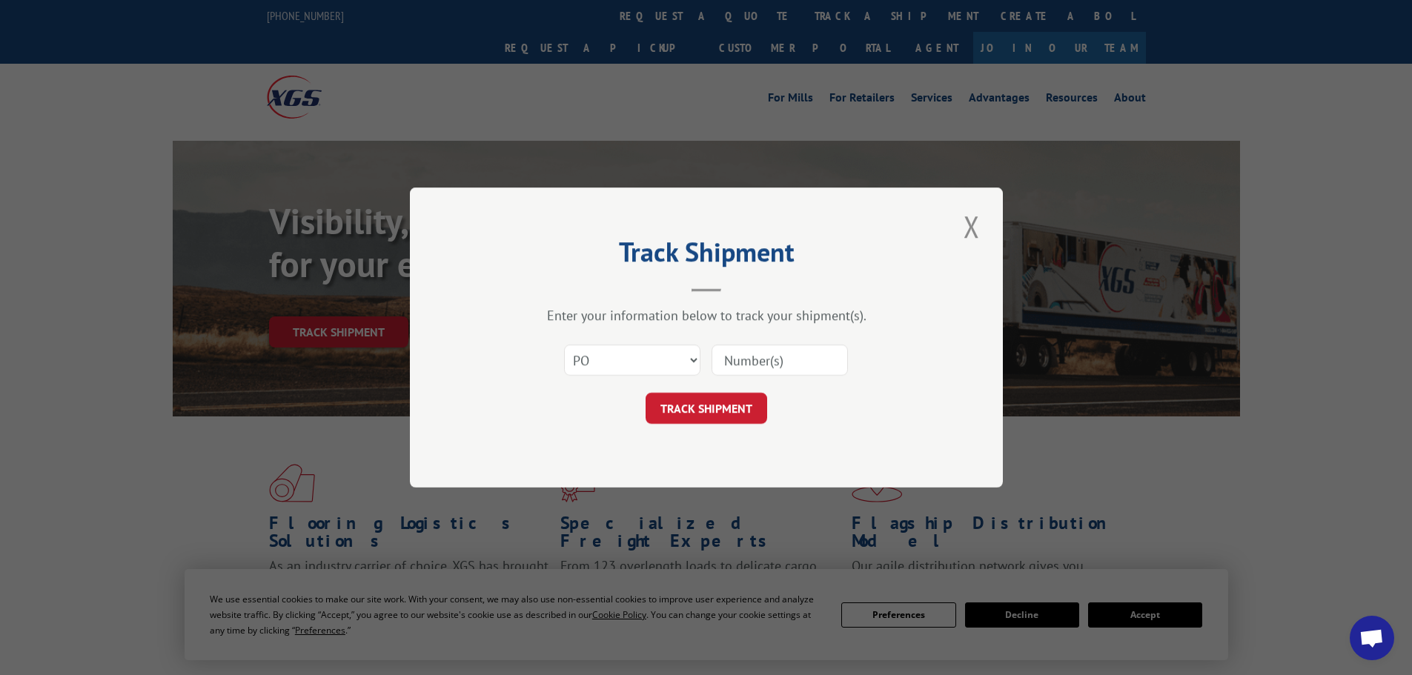
paste input "12536719"
type input "12536719"
click at [704, 417] on button "TRACK SHIPMENT" at bounding box center [707, 408] width 122 height 31
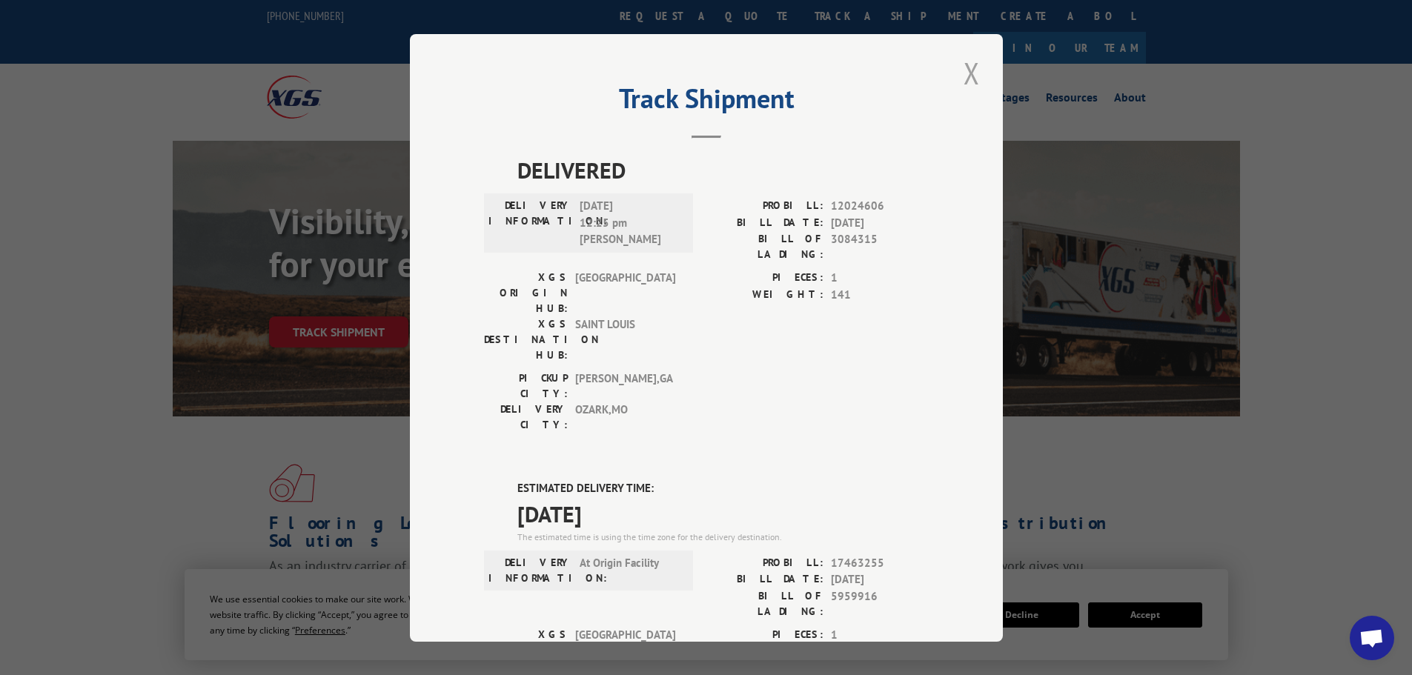
click at [967, 74] on button "Close modal" at bounding box center [971, 73] width 25 height 41
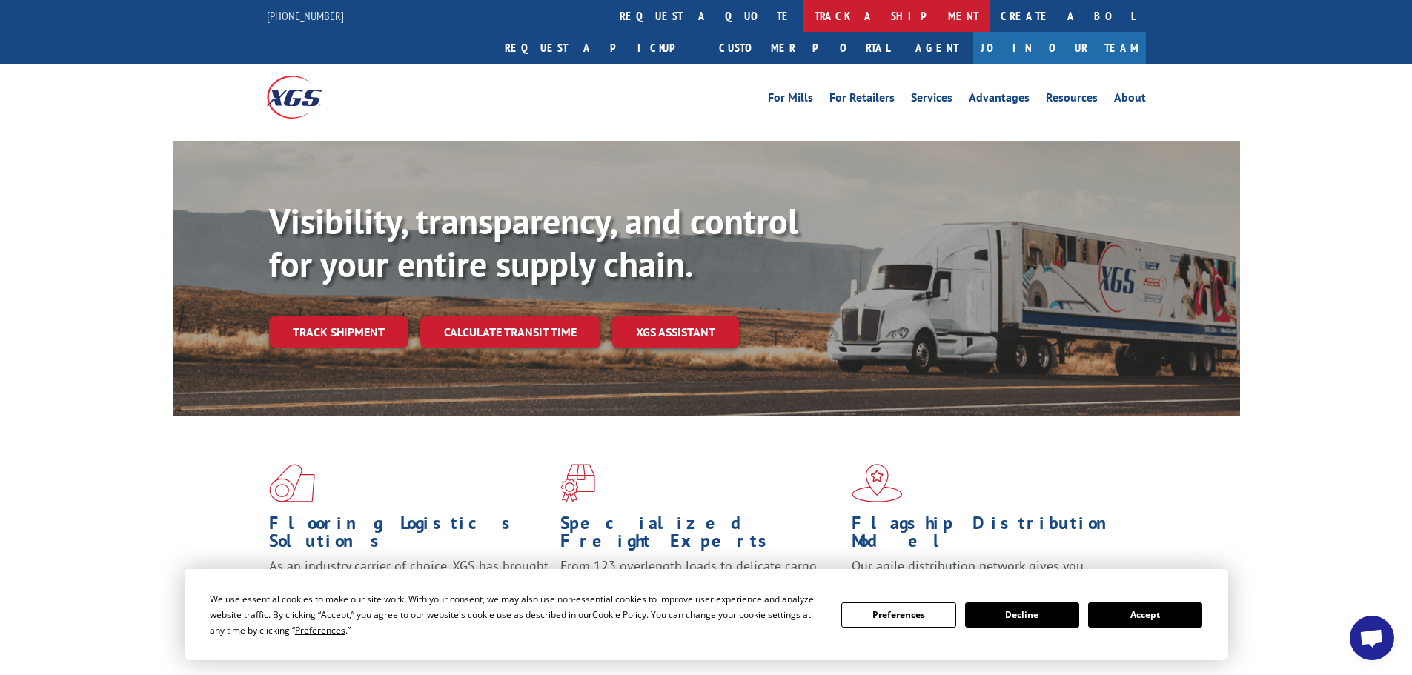
click at [804, 15] on link "track a shipment" at bounding box center [897, 16] width 186 height 32
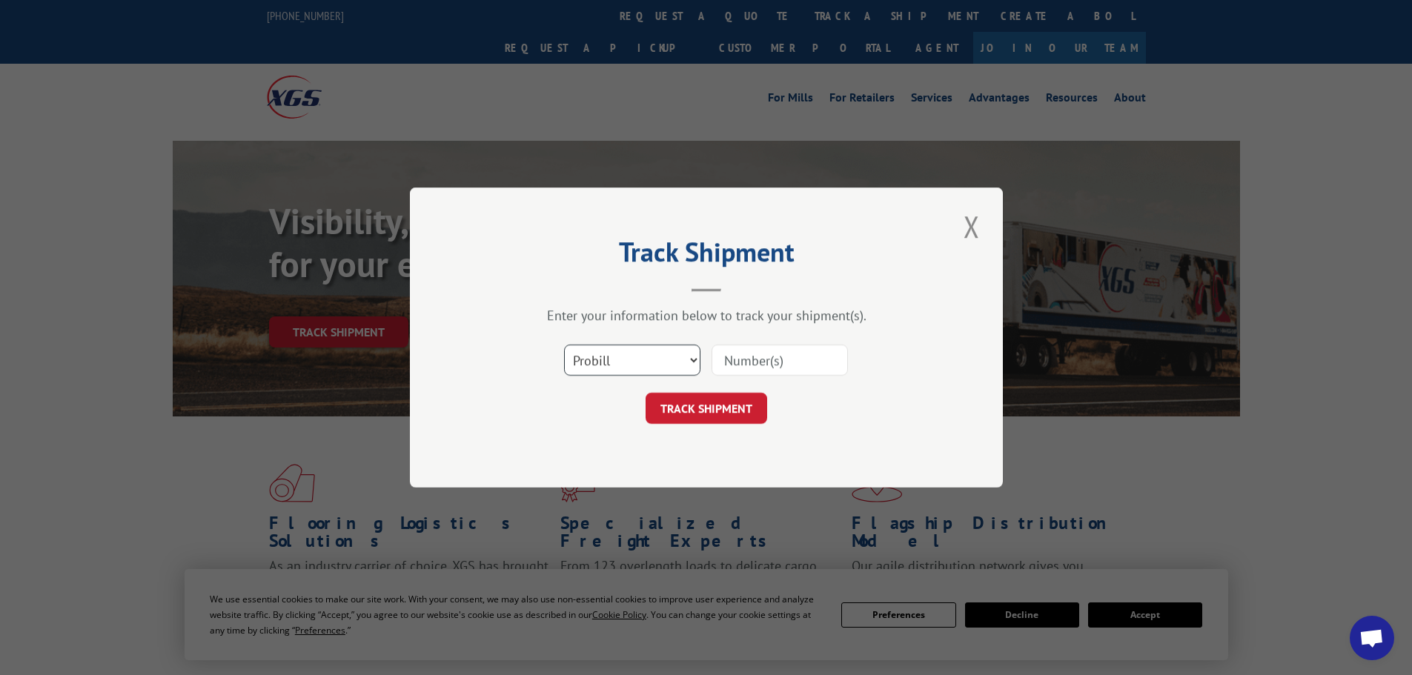
click at [654, 354] on select "Select category... Probill BOL PO" at bounding box center [632, 360] width 136 height 31
select select "po"
click at [564, 345] on select "Select category... Probill BOL PO" at bounding box center [632, 360] width 136 height 31
click at [765, 360] on input at bounding box center [780, 360] width 136 height 31
paste input "12536677"
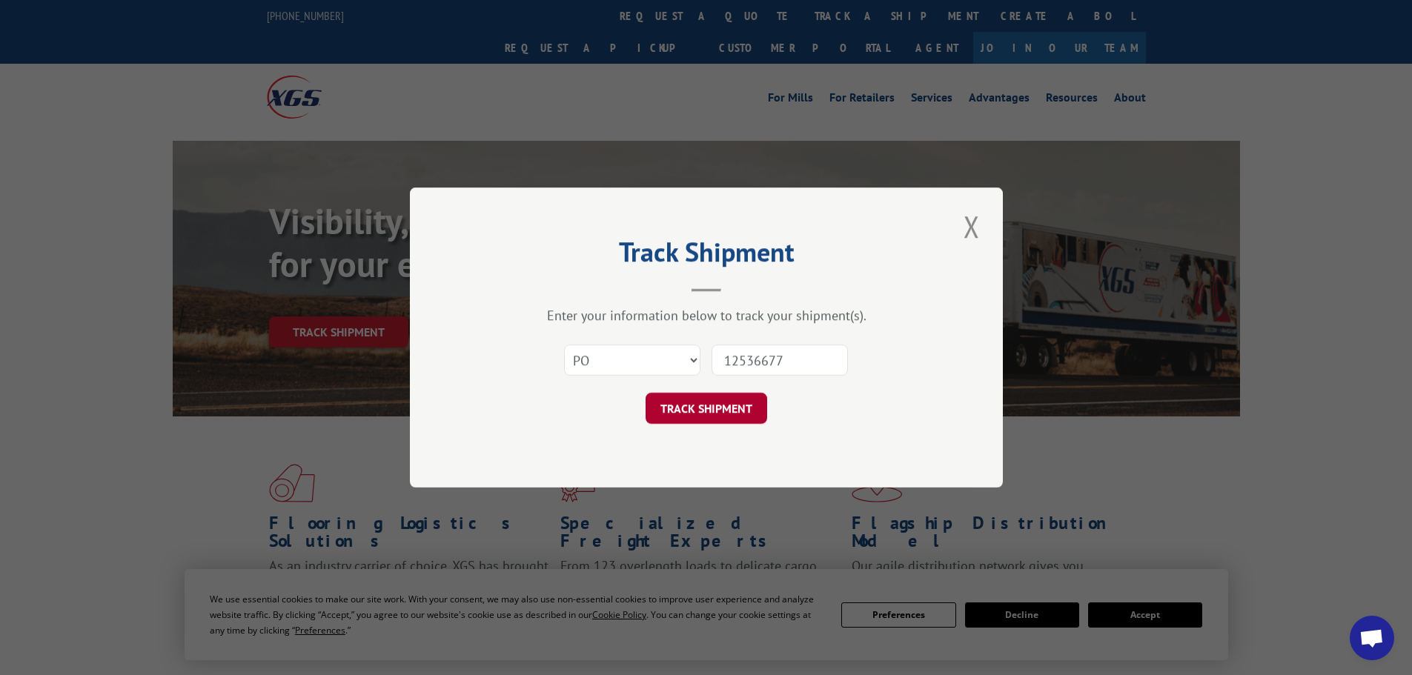
type input "12536677"
click at [721, 410] on button "TRACK SHIPMENT" at bounding box center [707, 408] width 122 height 31
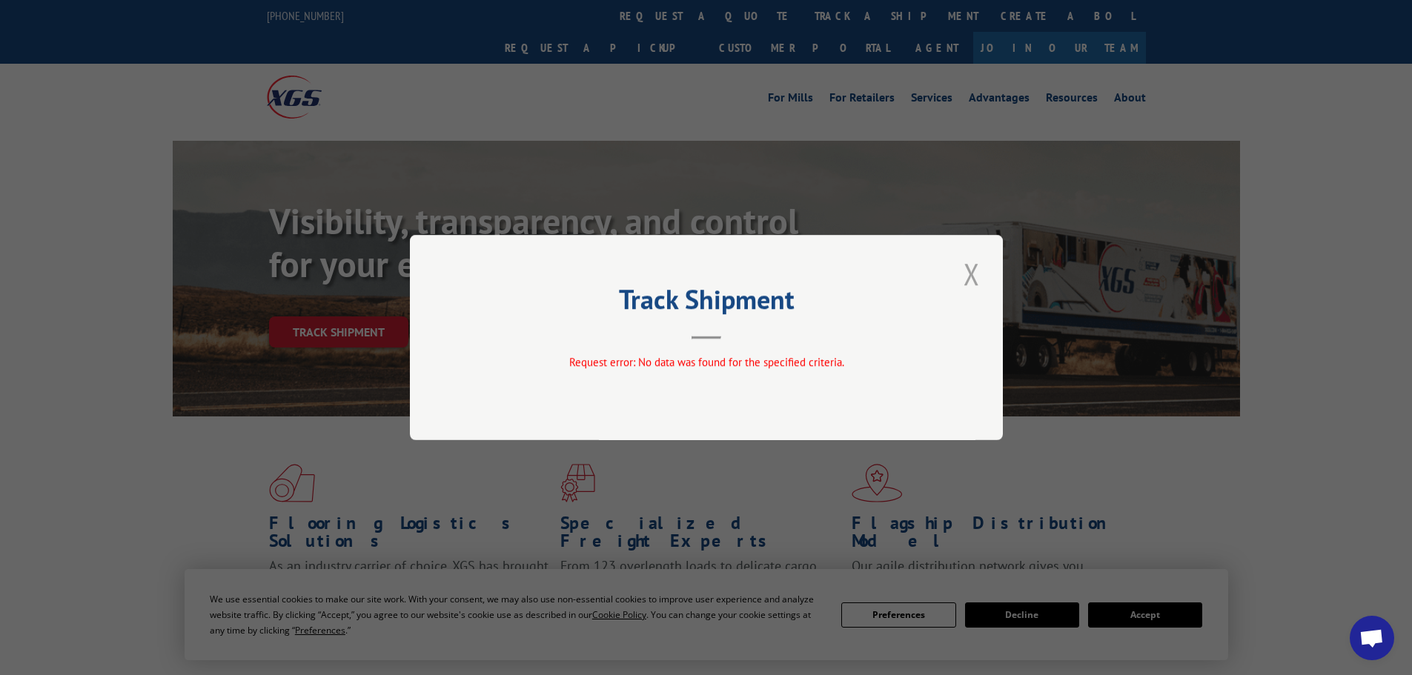
click at [968, 271] on button "Close modal" at bounding box center [971, 274] width 25 height 41
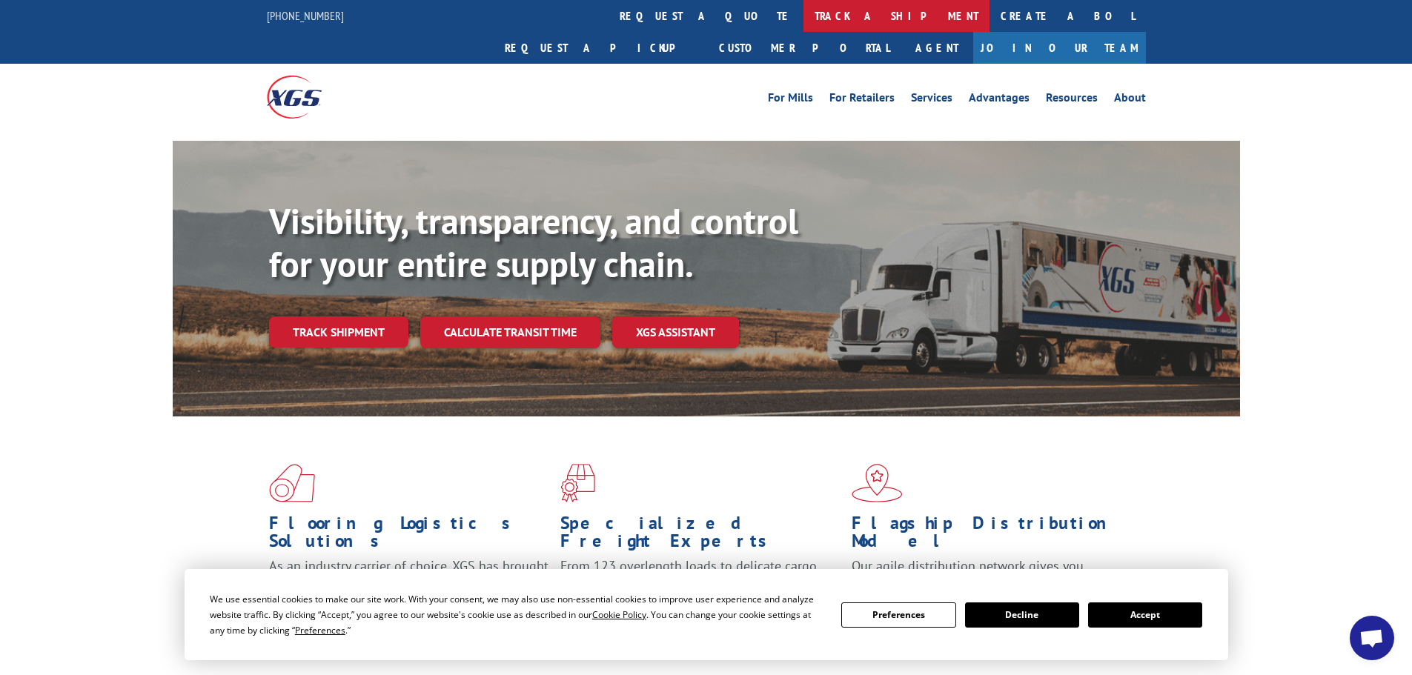
click at [804, 16] on link "track a shipment" at bounding box center [897, 16] width 186 height 32
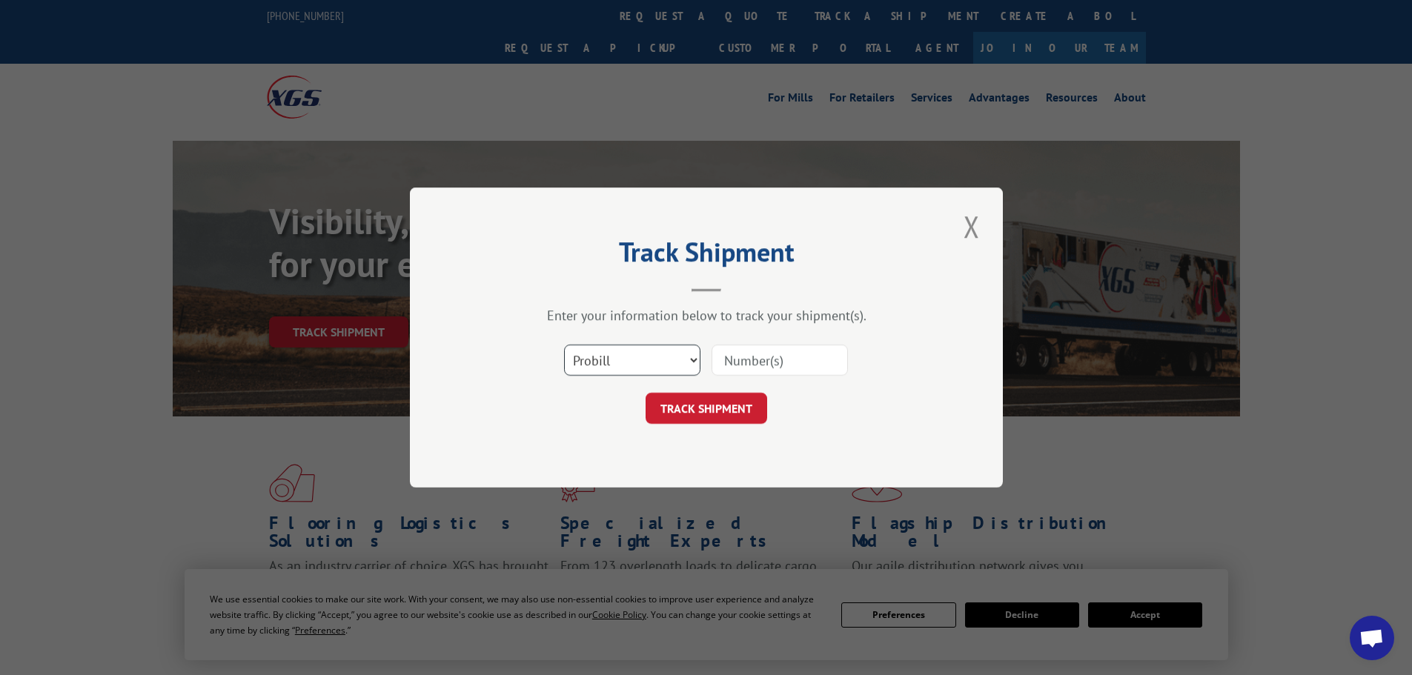
click at [599, 356] on select "Select category... Probill BOL PO" at bounding box center [632, 360] width 136 height 31
select select "po"
click at [564, 345] on select "Select category... Probill BOL PO" at bounding box center [632, 360] width 136 height 31
click at [733, 355] on input at bounding box center [780, 360] width 136 height 31
paste input "12536738"
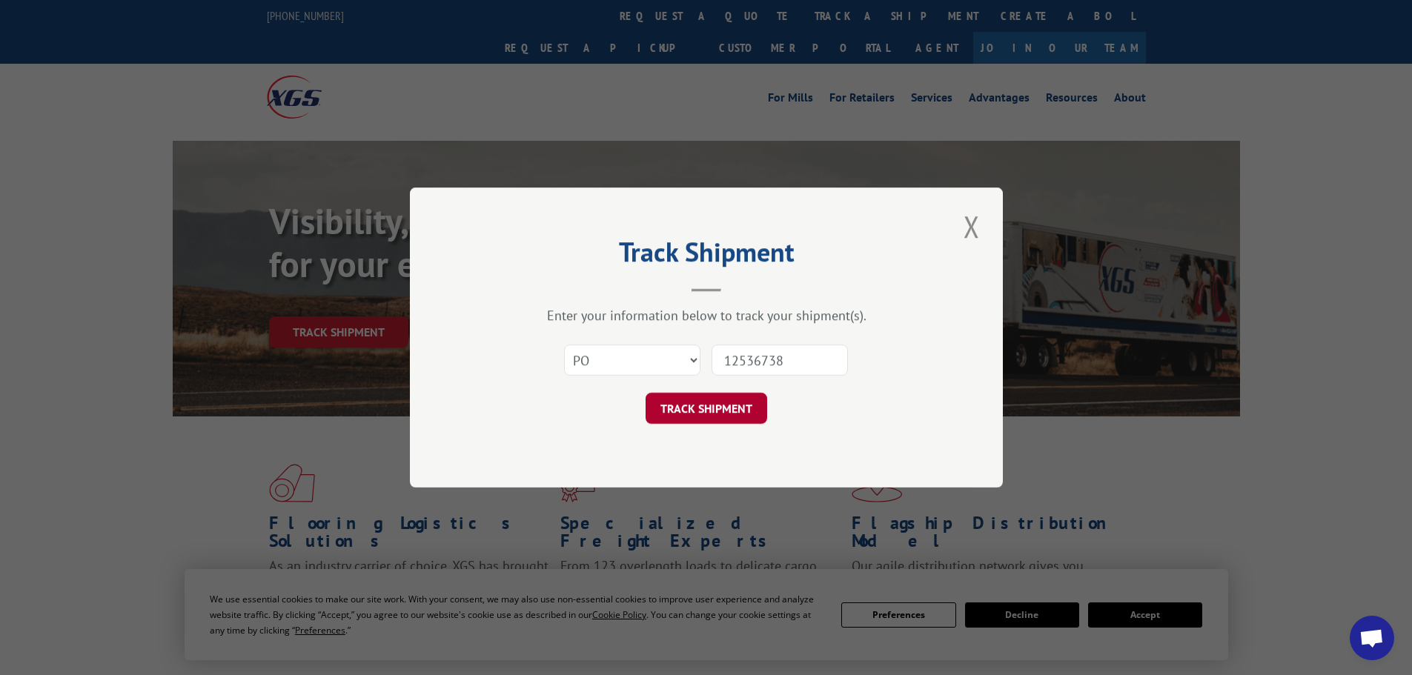
type input "12536738"
click at [714, 404] on button "TRACK SHIPMENT" at bounding box center [707, 408] width 122 height 31
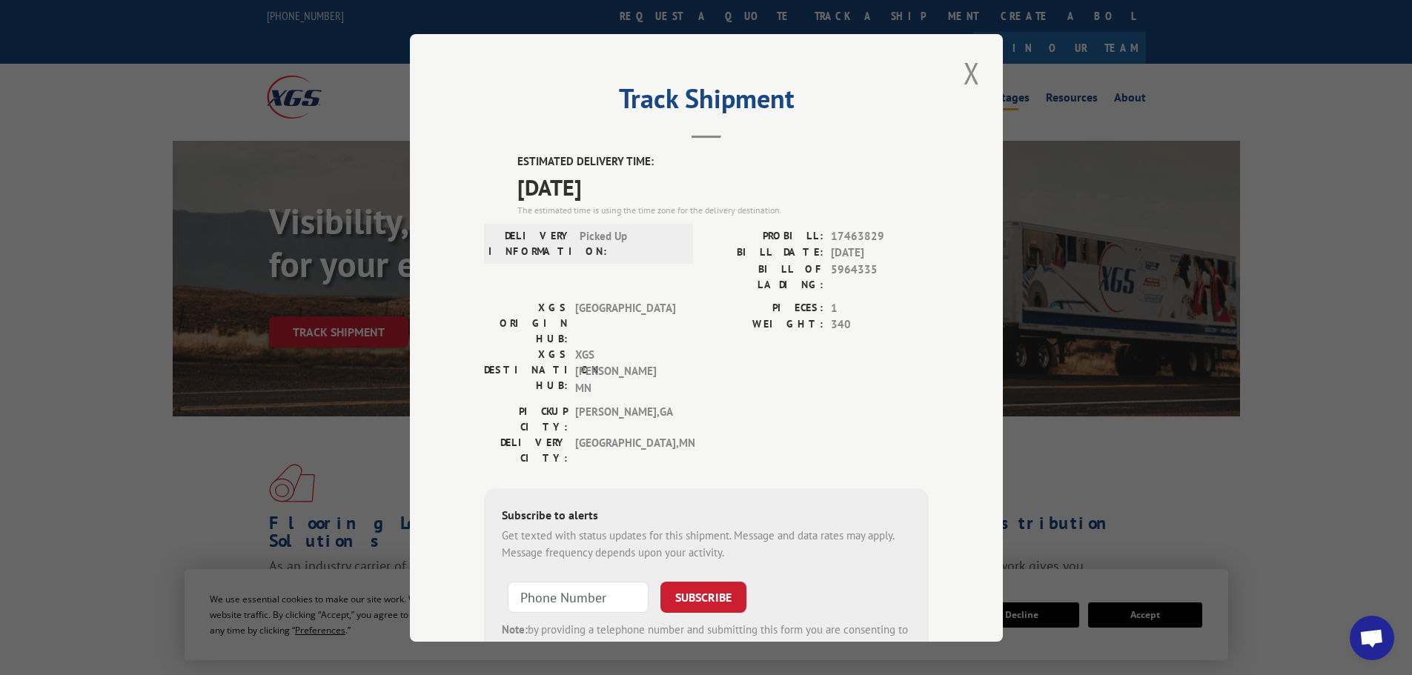
click at [970, 75] on button "Close modal" at bounding box center [971, 73] width 25 height 41
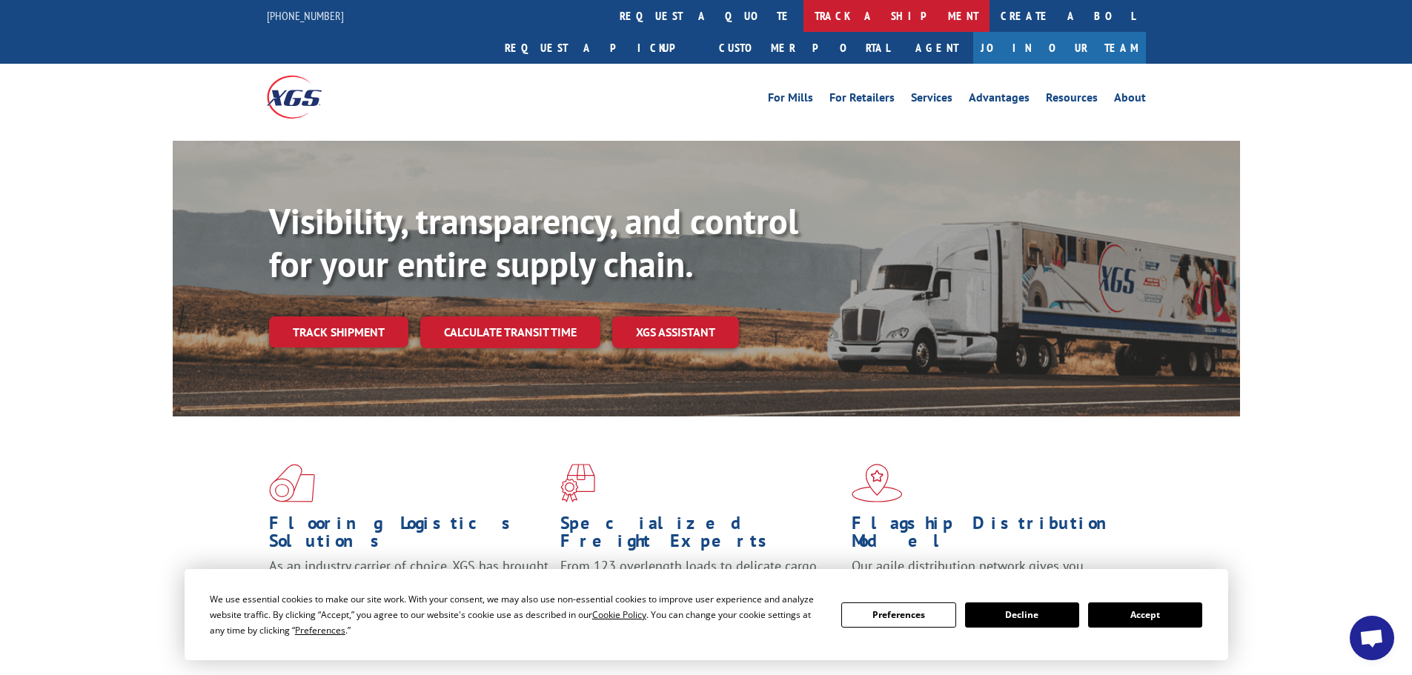
click at [804, 10] on link "track a shipment" at bounding box center [897, 16] width 186 height 32
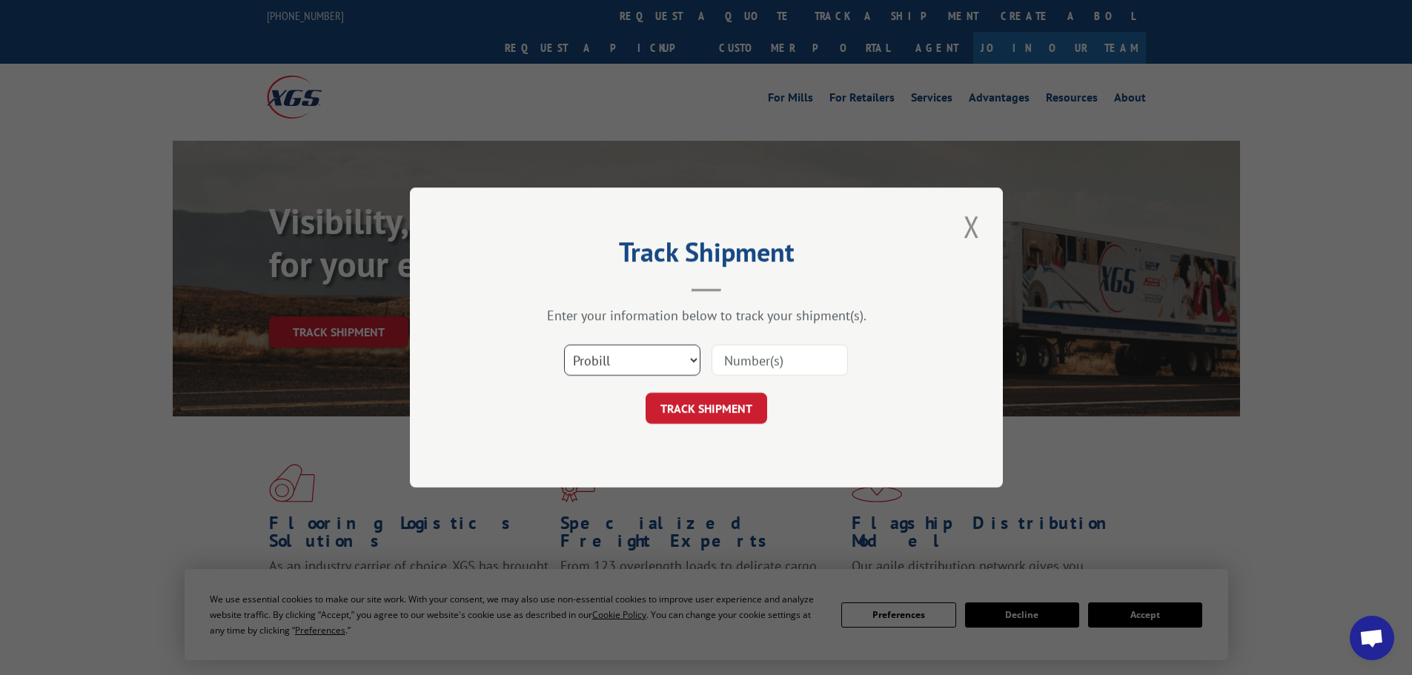
click at [609, 365] on select "Select category... Probill BOL PO" at bounding box center [632, 360] width 136 height 31
select select "po"
click at [564, 345] on select "Select category... Probill BOL PO" at bounding box center [632, 360] width 136 height 31
click at [745, 360] on input at bounding box center [780, 360] width 136 height 31
paste input "12536726"
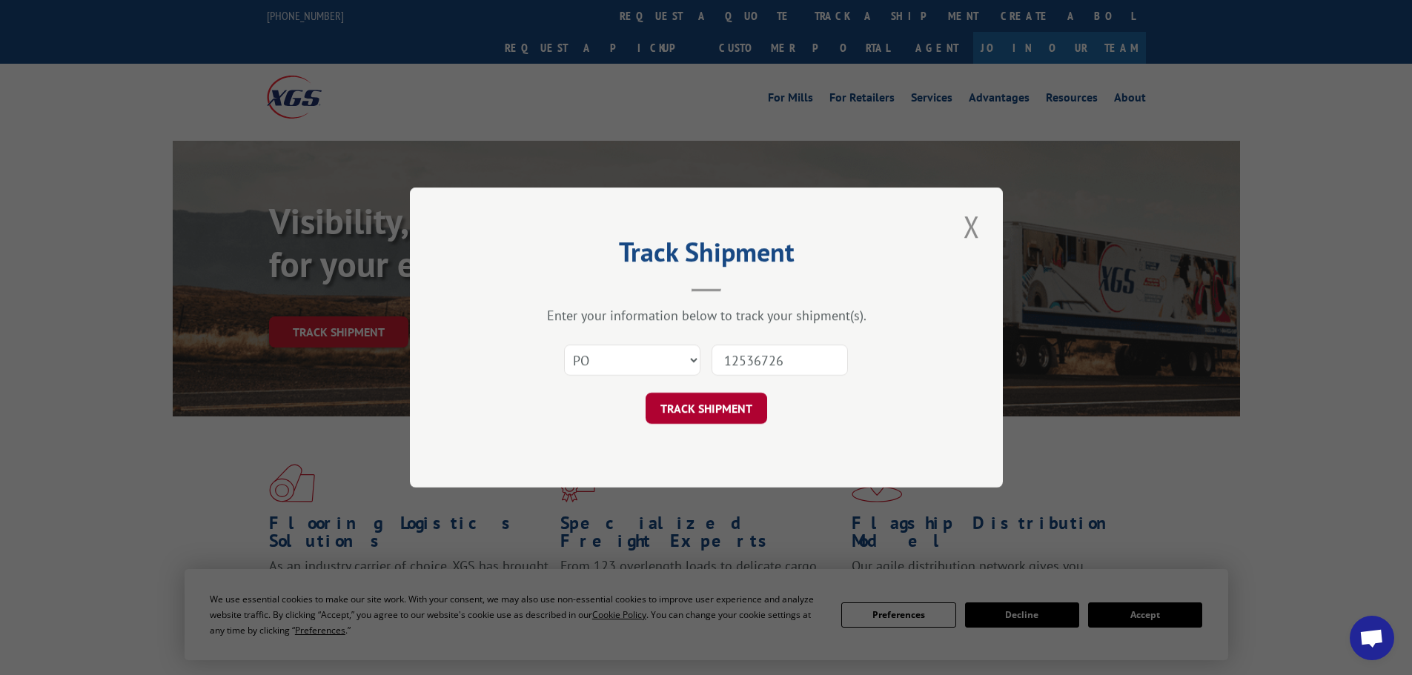
type input "12536726"
click at [695, 400] on button "TRACK SHIPMENT" at bounding box center [707, 408] width 122 height 31
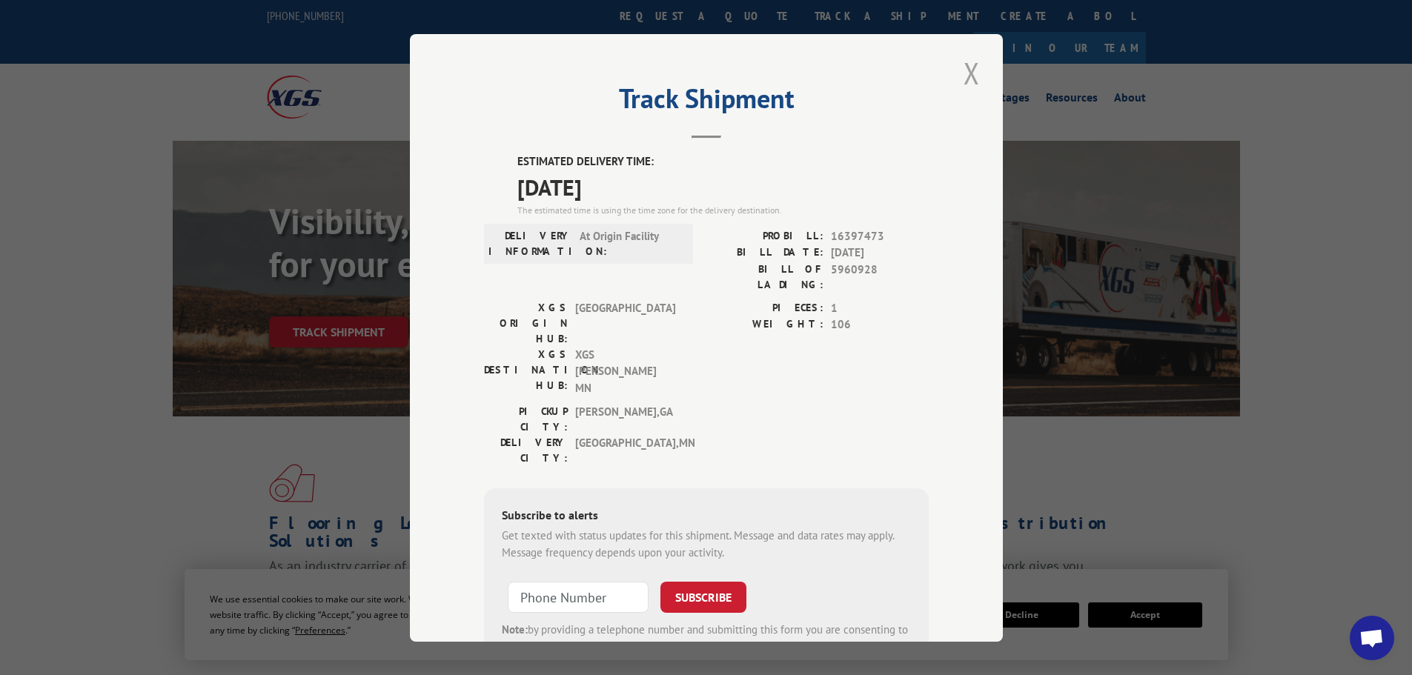
drag, startPoint x: 964, startPoint y: 76, endPoint x: 953, endPoint y: 88, distance: 16.8
click at [964, 76] on button "Close modal" at bounding box center [971, 73] width 25 height 41
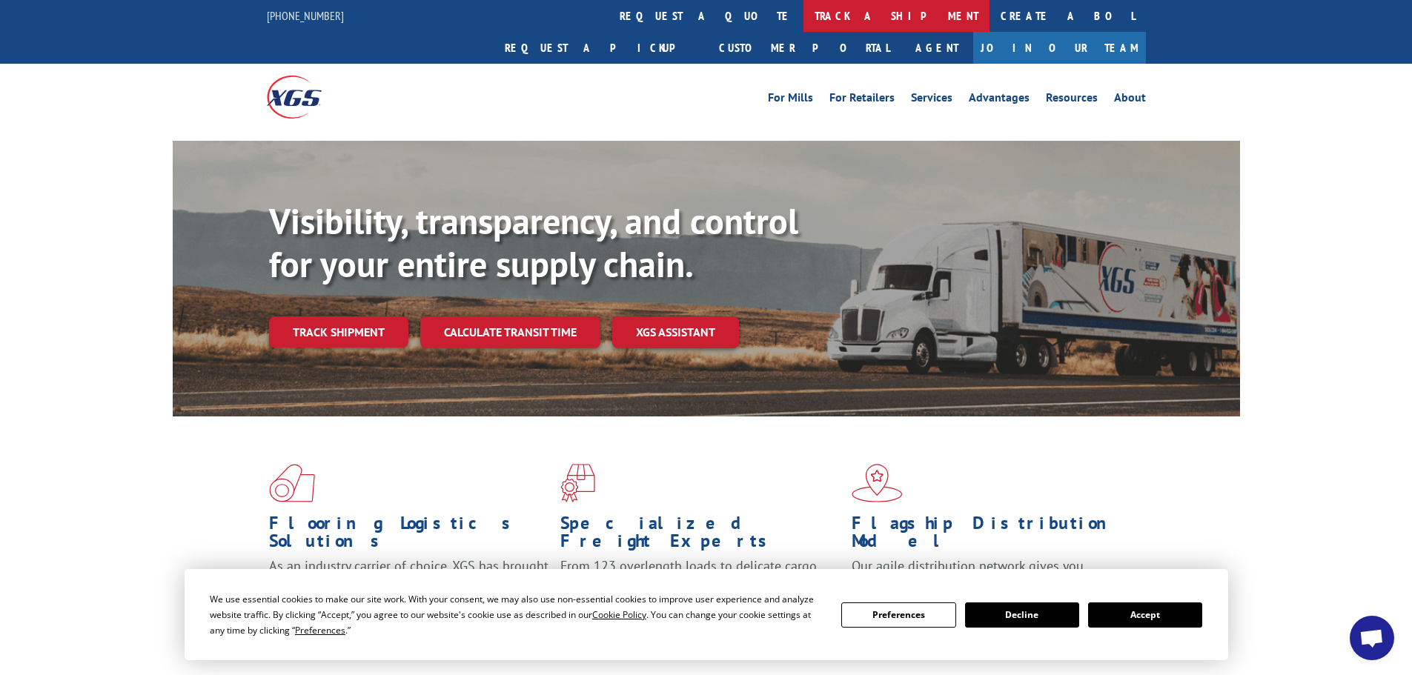
click at [804, 14] on link "track a shipment" at bounding box center [897, 16] width 186 height 32
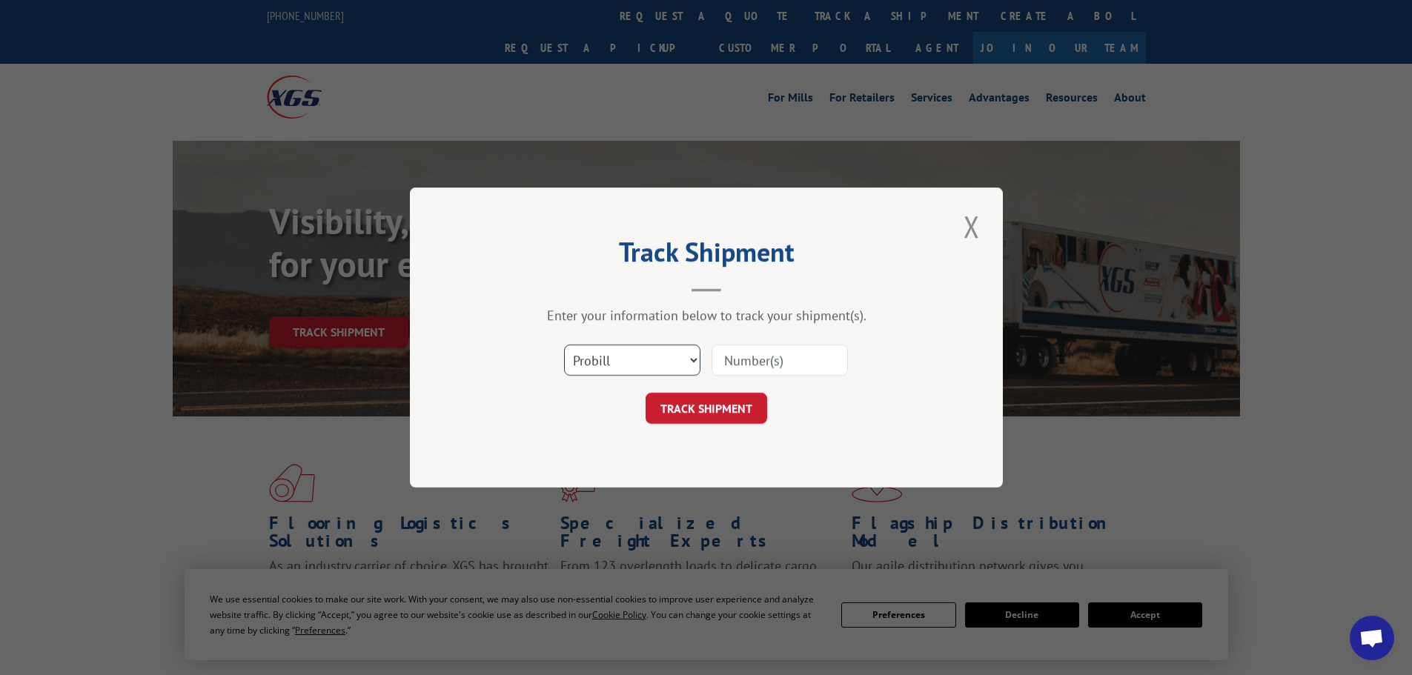
click at [626, 360] on select "Select category... Probill BOL PO" at bounding box center [632, 360] width 136 height 31
select select "po"
click at [564, 345] on select "Select category... Probill BOL PO" at bounding box center [632, 360] width 136 height 31
click at [778, 361] on input at bounding box center [780, 360] width 136 height 31
paste input "12536700"
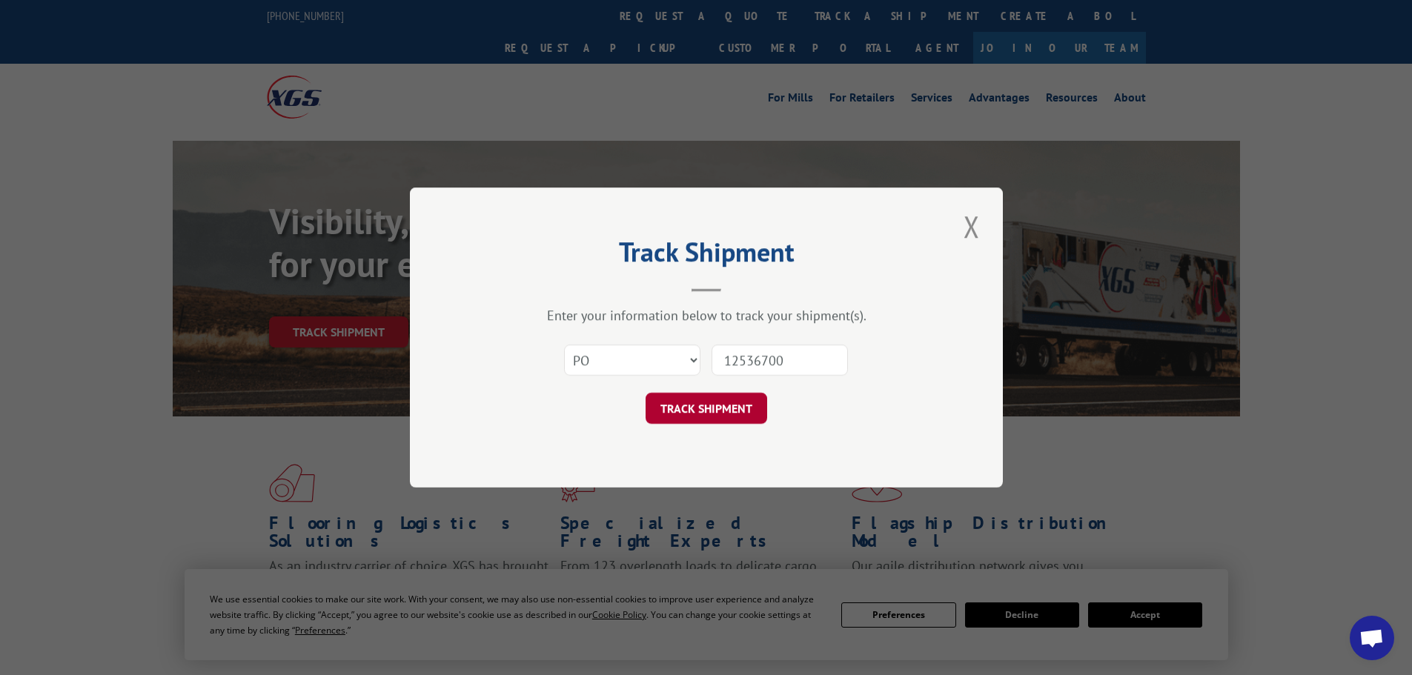
type input "12536700"
click at [723, 404] on button "TRACK SHIPMENT" at bounding box center [707, 408] width 122 height 31
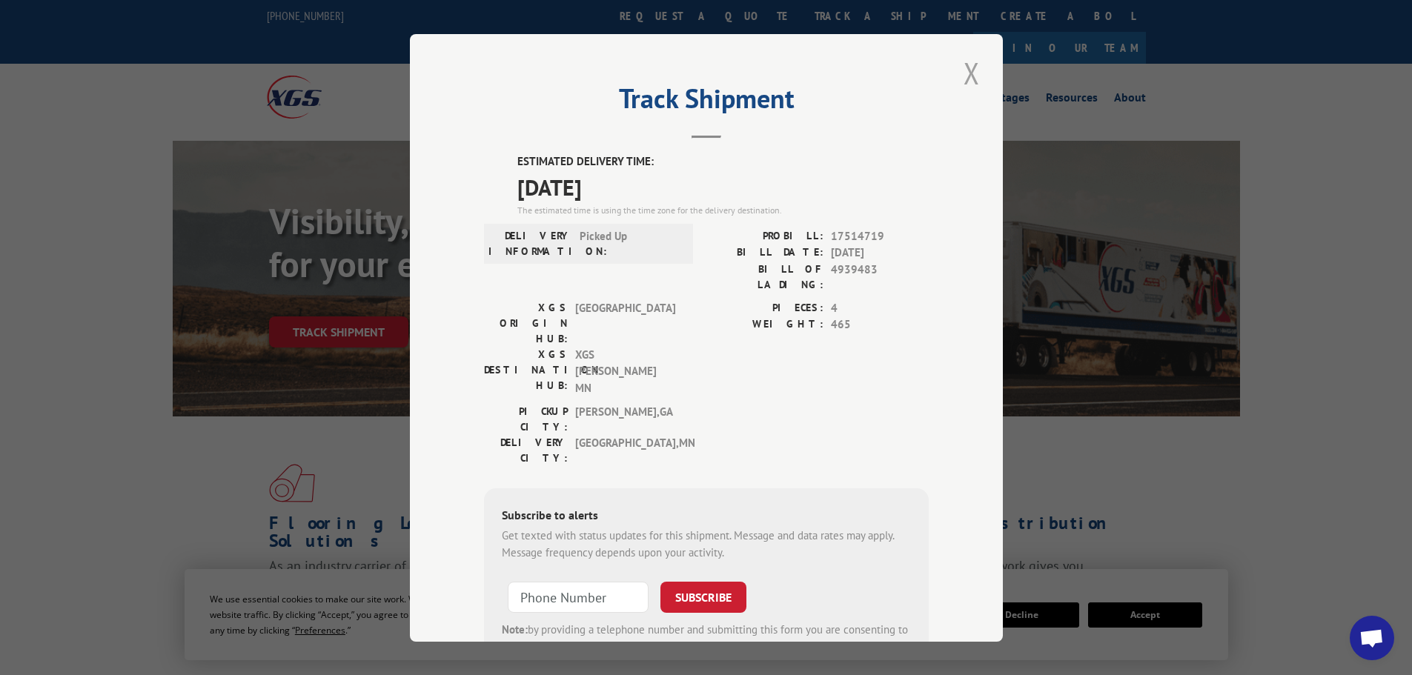
click at [964, 76] on button "Close modal" at bounding box center [971, 73] width 25 height 41
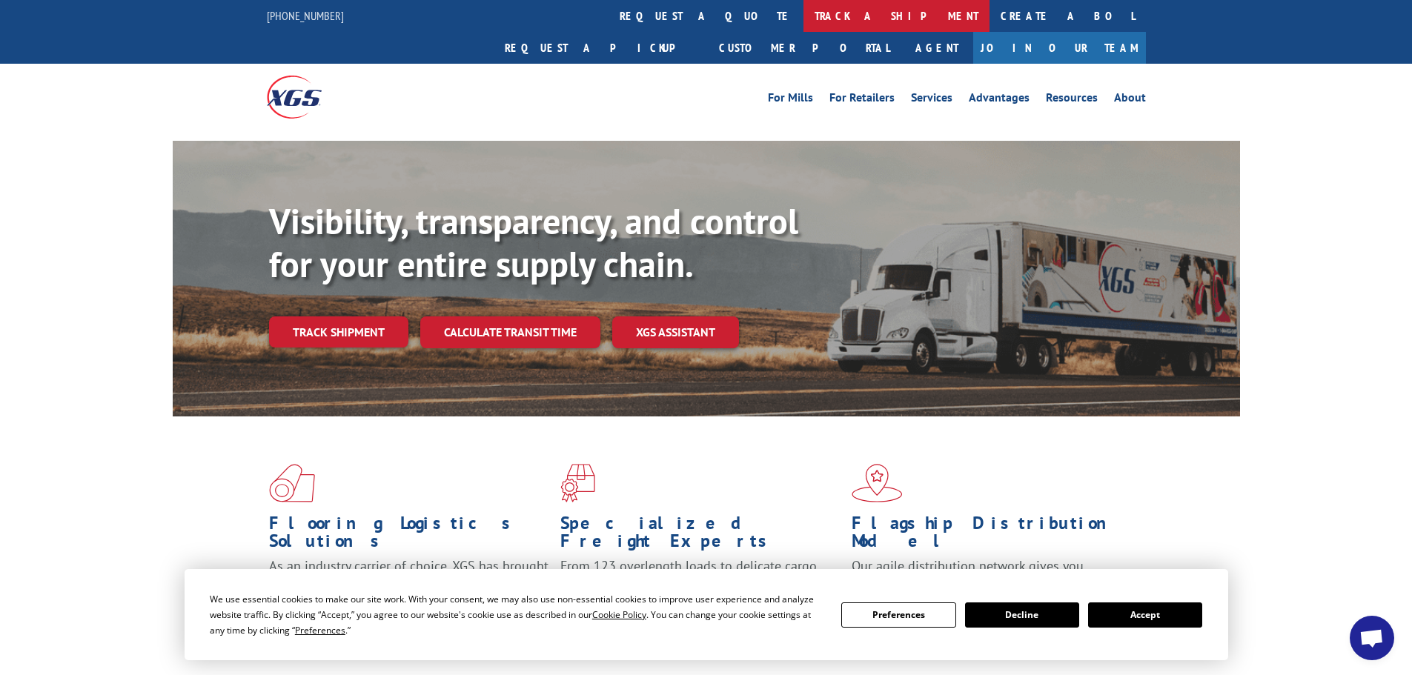
click at [804, 10] on link "track a shipment" at bounding box center [897, 16] width 186 height 32
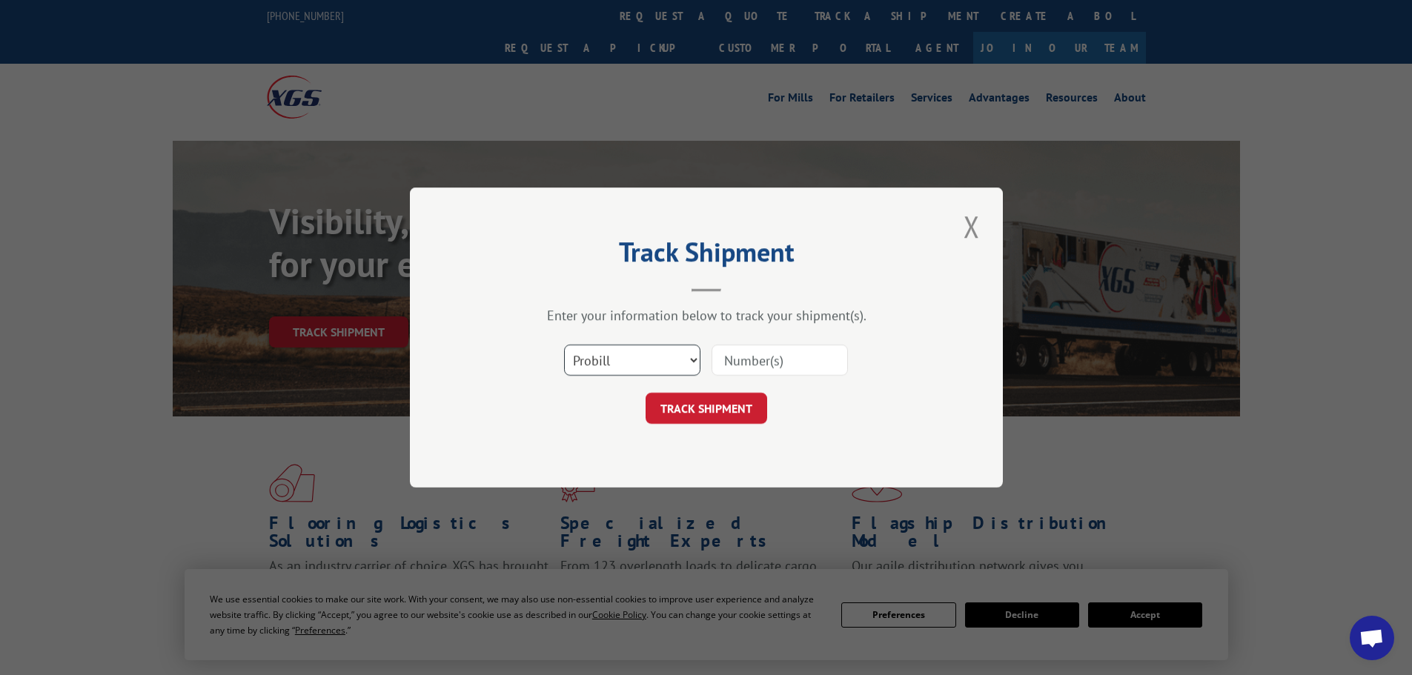
click at [657, 359] on select "Select category... Probill BOL PO" at bounding box center [632, 360] width 136 height 31
select select "po"
click at [564, 345] on select "Select category... Probill BOL PO" at bounding box center [632, 360] width 136 height 31
click at [769, 362] on input at bounding box center [780, 360] width 136 height 31
paste input "12536700"
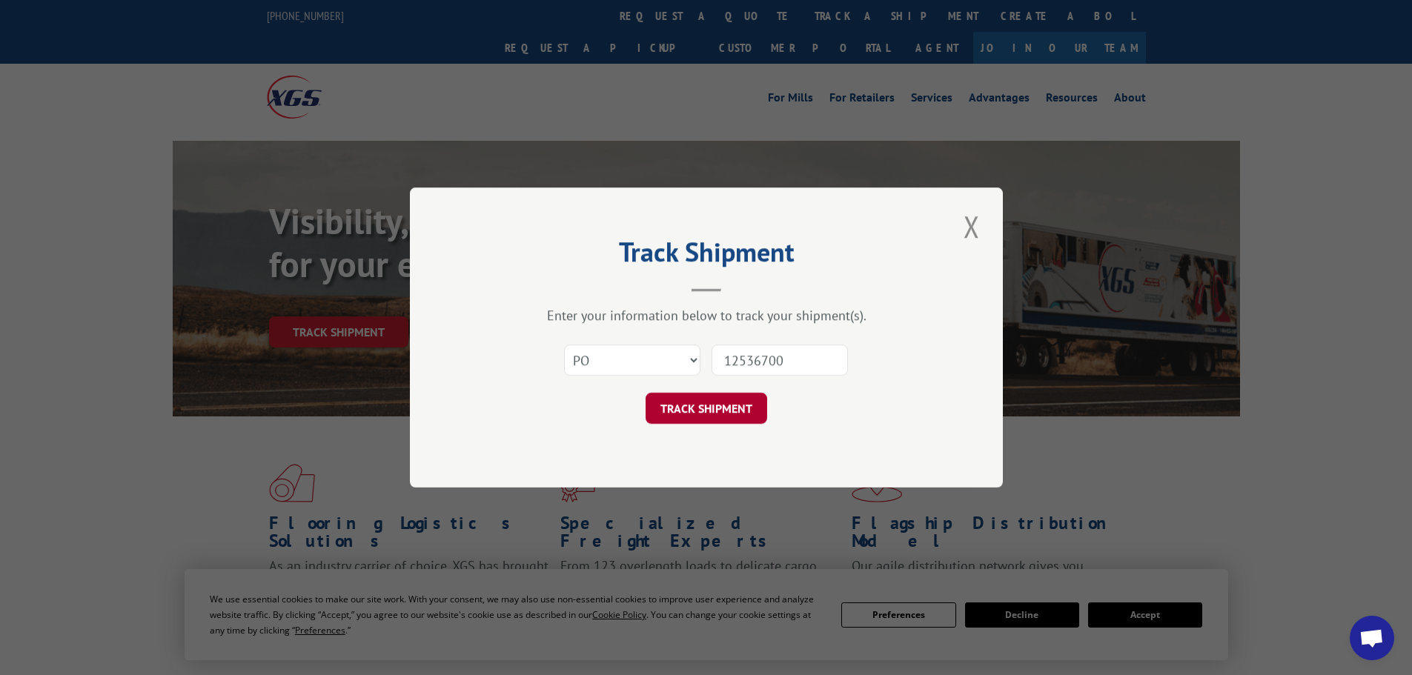
type input "12536700"
click at [723, 408] on button "TRACK SHIPMENT" at bounding box center [707, 408] width 122 height 31
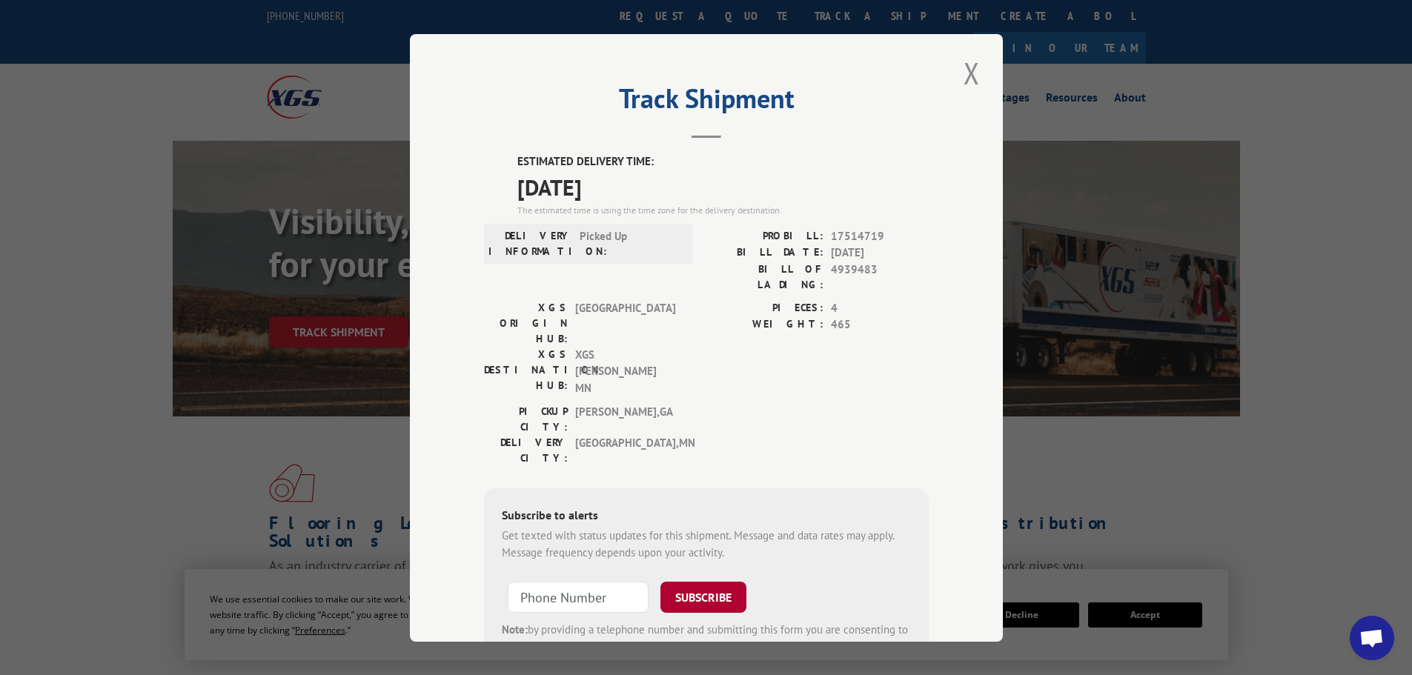
click at [704, 582] on button "SUBSCRIBE" at bounding box center [703, 597] width 86 height 31
click at [970, 73] on button "Close modal" at bounding box center [971, 73] width 25 height 41
